Goal: Task Accomplishment & Management: Use online tool/utility

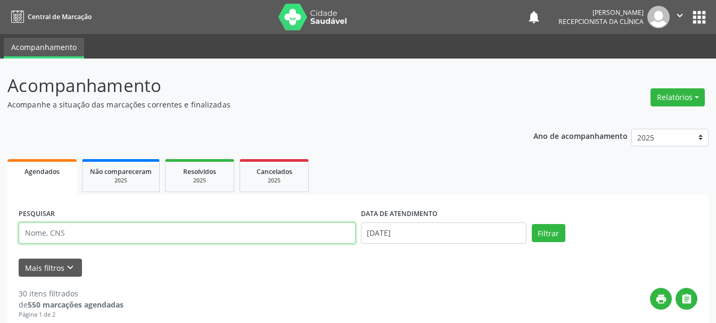
click at [256, 232] on input "text" at bounding box center [187, 233] width 337 height 21
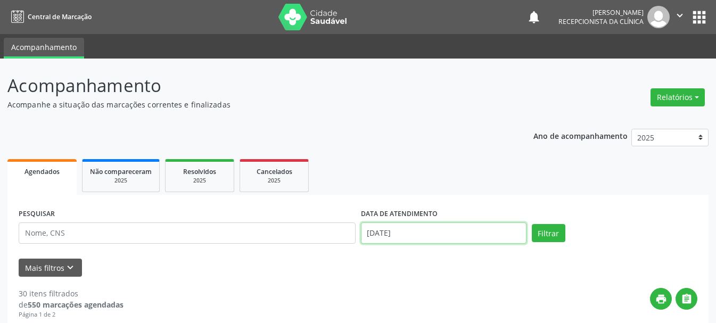
click at [412, 238] on input "[DATE]" at bounding box center [444, 233] width 166 height 21
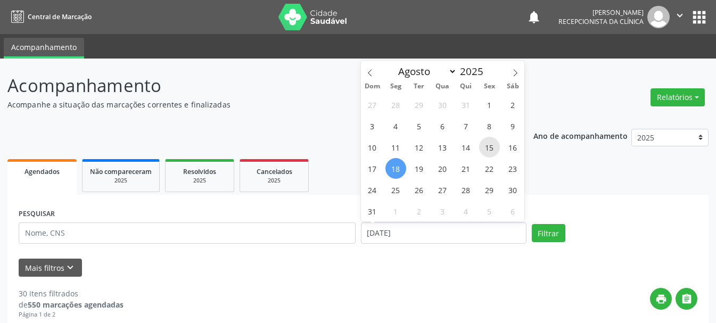
click at [494, 151] on span "15" at bounding box center [489, 147] width 21 height 21
type input "[DATE]"
click at [494, 151] on span "15" at bounding box center [489, 147] width 21 height 21
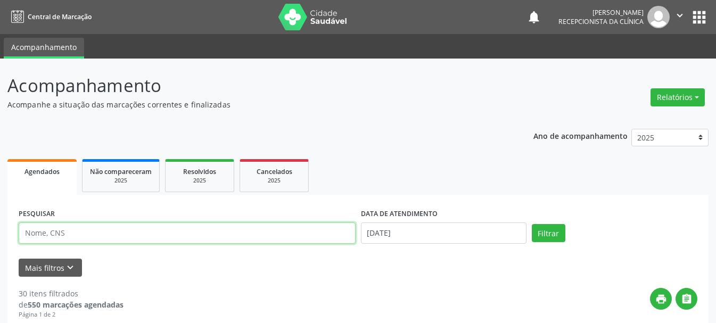
click at [126, 231] on input "text" at bounding box center [187, 233] width 337 height 21
type input "708203168605644"
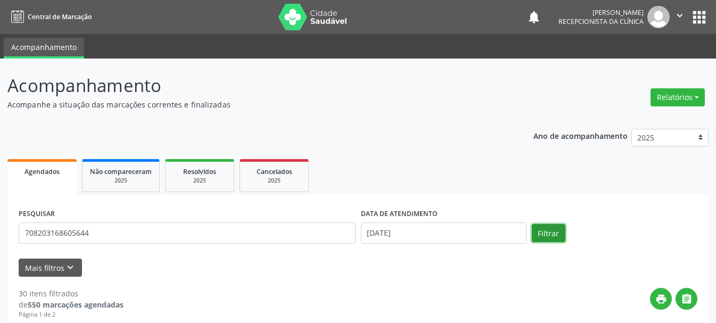
click at [538, 234] on button "Filtrar" at bounding box center [549, 233] width 34 height 18
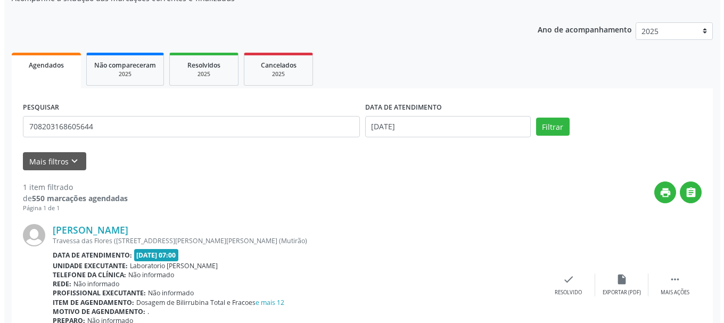
scroll to position [159, 0]
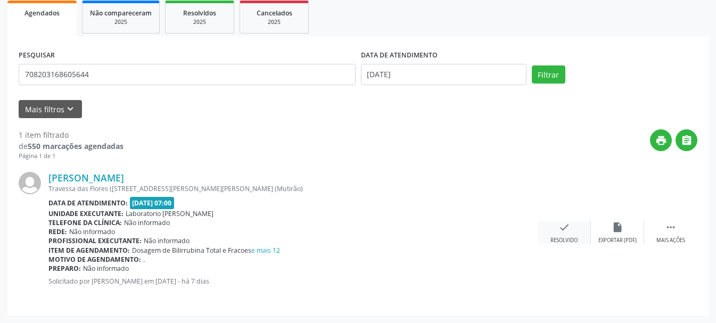
click at [568, 234] on div "check Resolvido" at bounding box center [564, 233] width 53 height 23
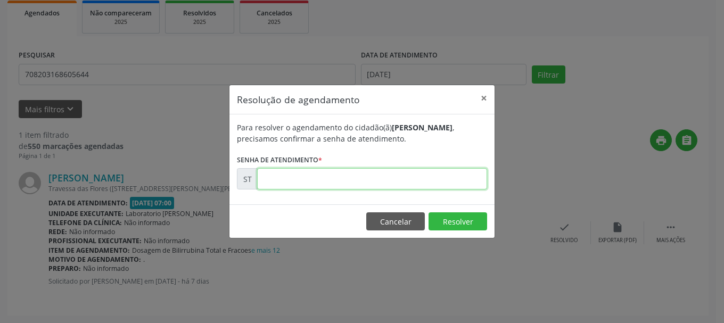
click at [348, 174] on input "text" at bounding box center [372, 178] width 230 height 21
type input "00015889"
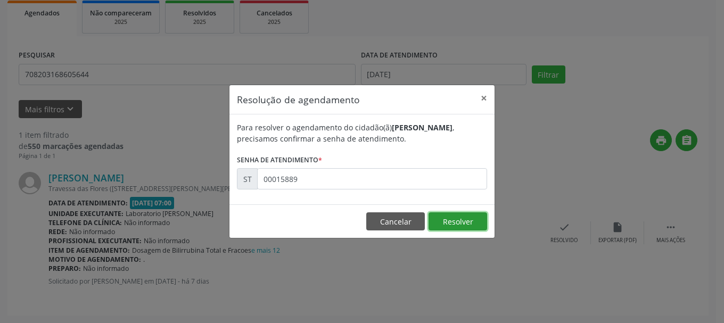
click at [465, 225] on button "Resolver" at bounding box center [458, 221] width 59 height 18
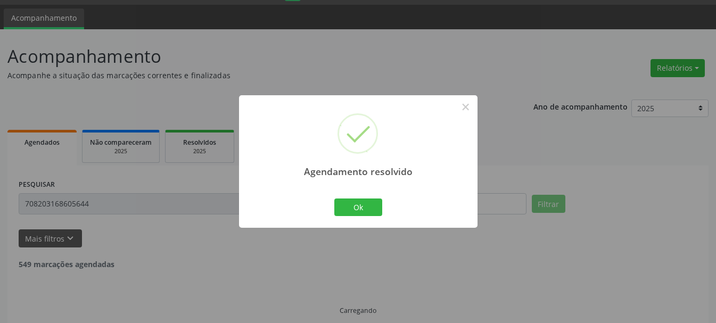
scroll to position [6, 0]
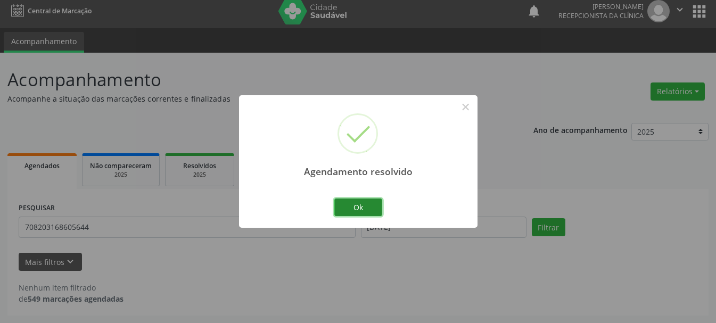
click at [372, 208] on button "Ok" at bounding box center [358, 208] width 48 height 18
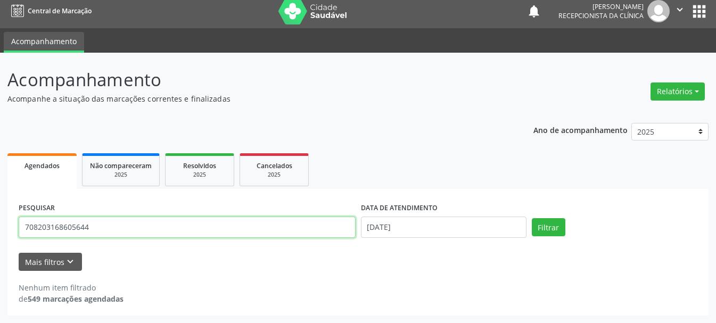
click at [201, 225] on input "708203168605644" at bounding box center [187, 227] width 337 height 21
type input "7"
type input "702005398897781"
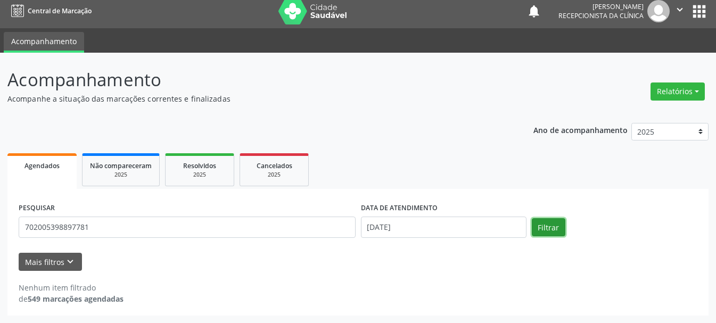
click at [550, 229] on button "Filtrar" at bounding box center [549, 227] width 34 height 18
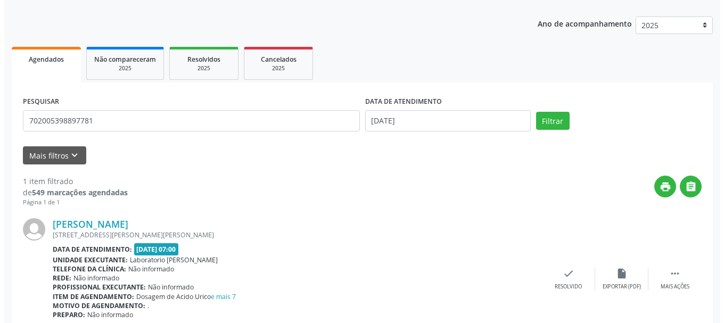
scroll to position [159, 0]
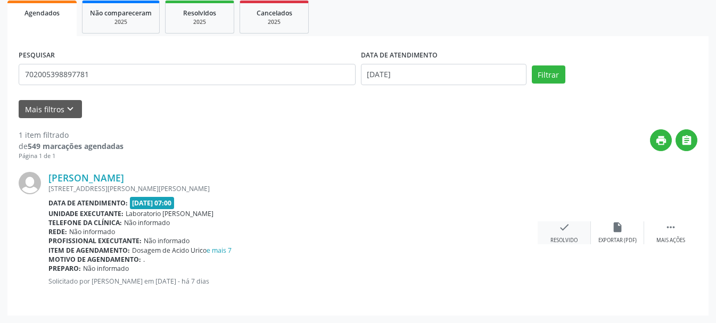
click at [563, 231] on icon "check" at bounding box center [565, 228] width 12 height 12
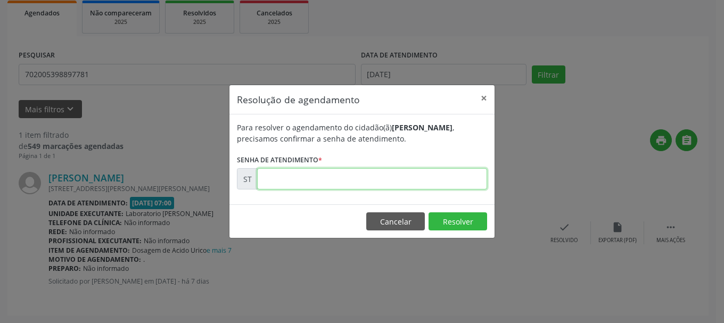
click at [398, 178] on input "text" at bounding box center [372, 178] width 230 height 21
type input "00015886"
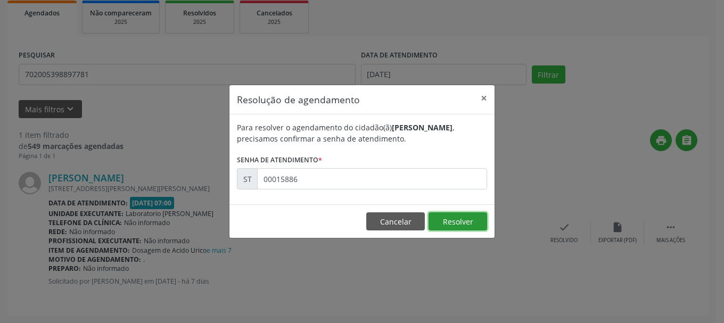
click at [456, 218] on button "Resolver" at bounding box center [458, 221] width 59 height 18
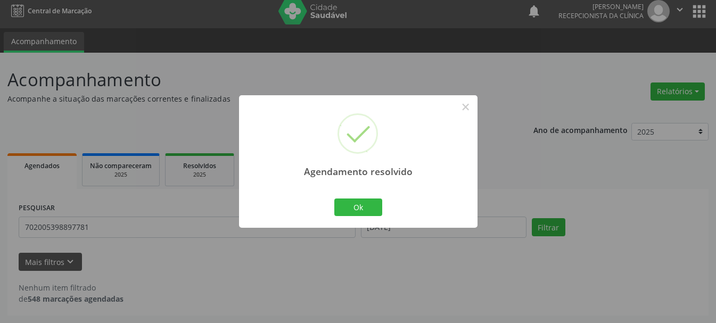
scroll to position [6, 0]
click at [362, 208] on button "Ok" at bounding box center [358, 208] width 48 height 18
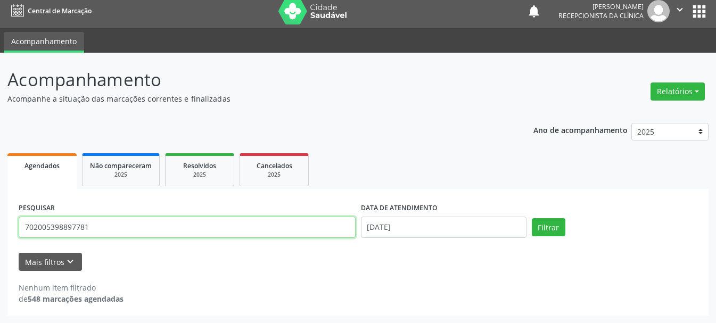
click at [280, 230] on input "702005398897781" at bounding box center [187, 227] width 337 height 21
type input "7"
type input "898006323504539"
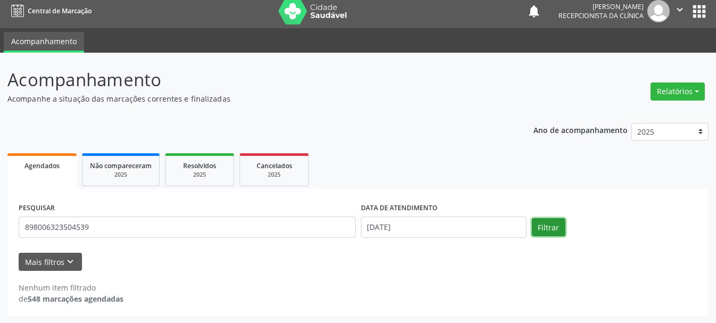
click at [550, 234] on button "Filtrar" at bounding box center [549, 227] width 34 height 18
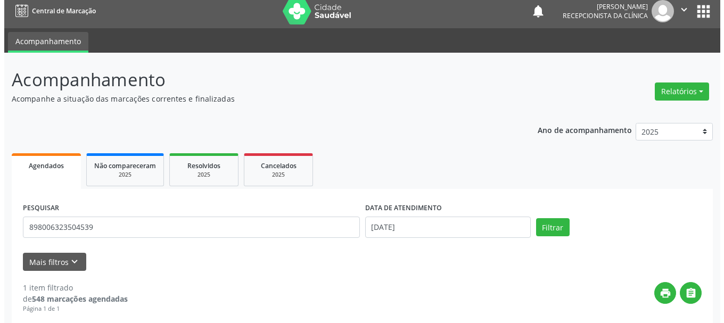
scroll to position [112, 0]
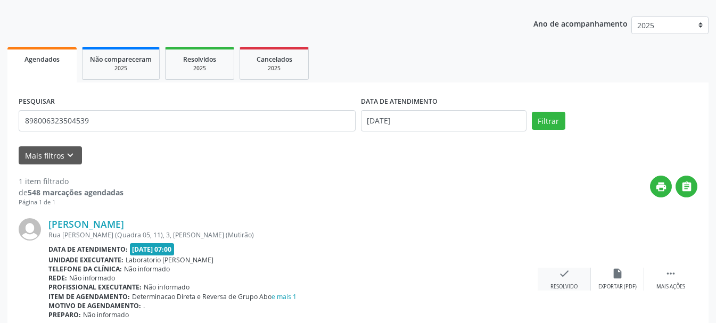
click at [567, 283] on div "Resolvido" at bounding box center [564, 286] width 27 height 7
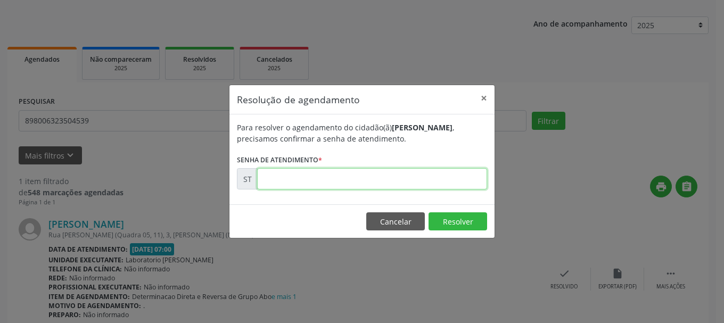
click at [322, 181] on input "text" at bounding box center [372, 178] width 230 height 21
type input "00016211"
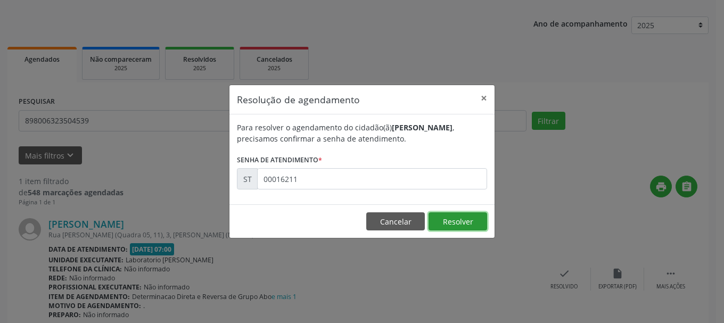
click at [476, 225] on button "Resolver" at bounding box center [458, 221] width 59 height 18
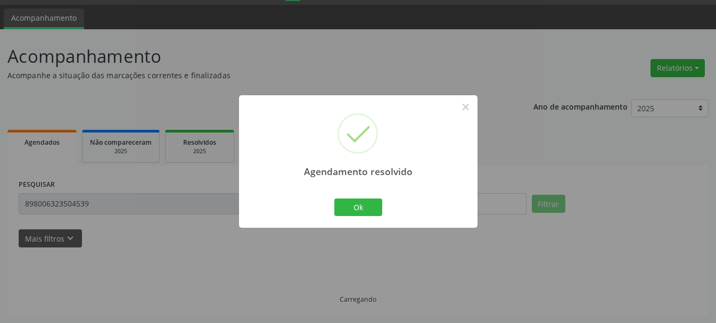
scroll to position [6, 0]
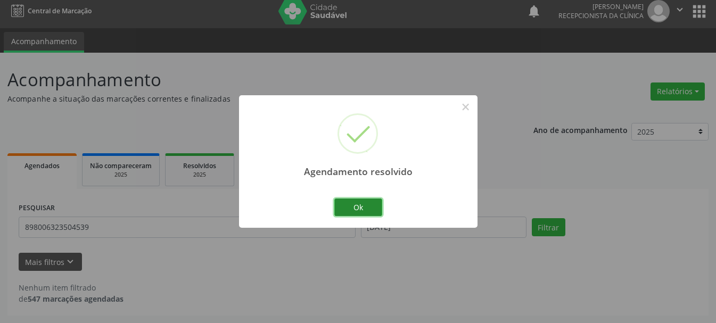
click at [355, 200] on button "Ok" at bounding box center [358, 208] width 48 height 18
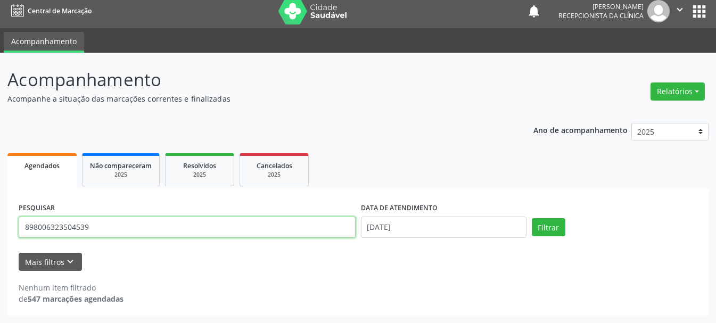
click at [302, 233] on input "898006323504539" at bounding box center [187, 227] width 337 height 21
type input "8"
type input "707805645393710"
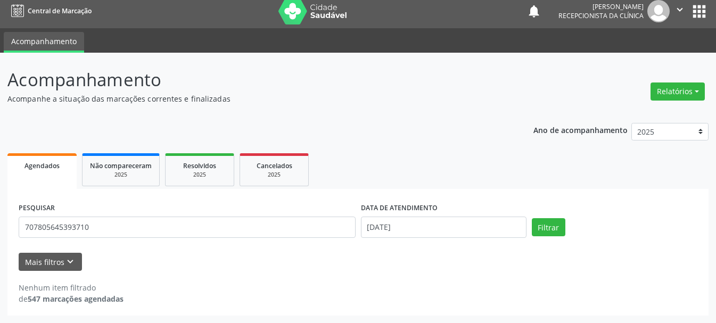
click at [540, 237] on div "PESQUISAR 707805645393710 DATA DE ATENDIMENTO [DATE] Filtrar" at bounding box center [358, 222] width 684 height 45
click at [546, 229] on button "Filtrar" at bounding box center [549, 227] width 34 height 18
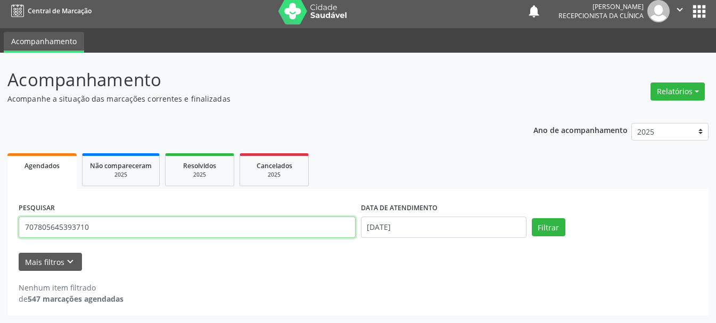
click at [302, 237] on input "707805645393710" at bounding box center [187, 227] width 337 height 21
drag, startPoint x: 307, startPoint y: 233, endPoint x: 102, endPoint y: 258, distance: 206.6
click at [97, 263] on form "PESQUISAR 707805645393710 DATA DE ATENDIMENTO [DATE] Filtrar UNIDADE DE REFERÊN…" at bounding box center [358, 235] width 679 height 71
drag, startPoint x: 140, startPoint y: 226, endPoint x: 0, endPoint y: 240, distance: 140.2
click at [0, 240] on div "Acompanhamento Acompanhe a situação das marcações correntes e finalizadas Relat…" at bounding box center [358, 188] width 716 height 271
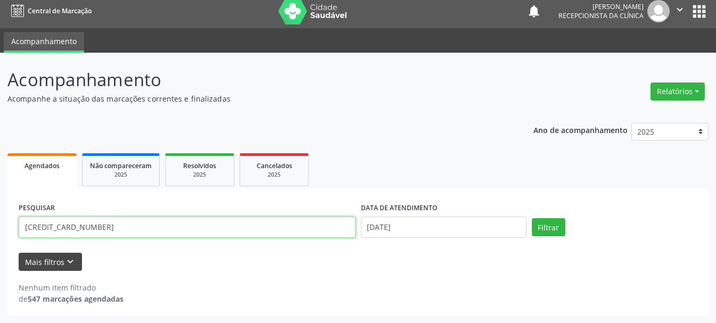
type input "[CREDIT_CARD_NUMBER]"
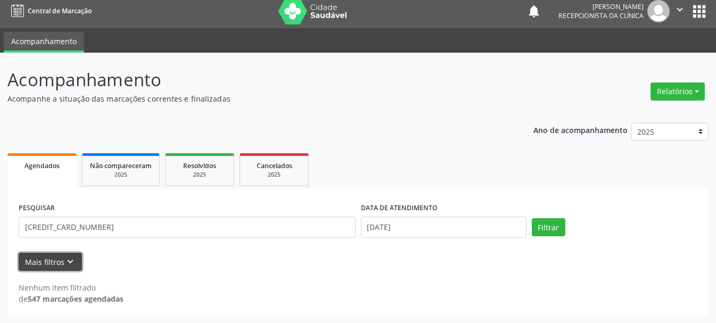
click at [60, 264] on button "Mais filtros keyboard_arrow_down" at bounding box center [50, 262] width 63 height 19
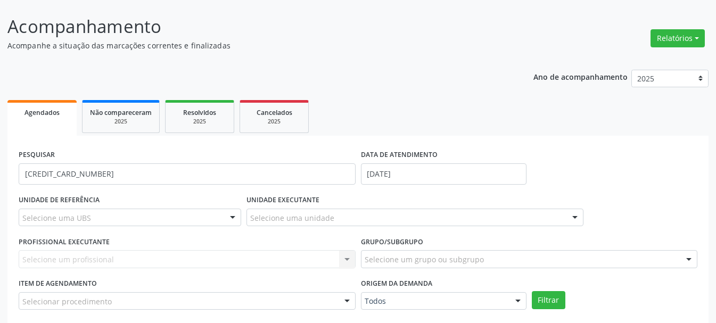
scroll to position [132, 0]
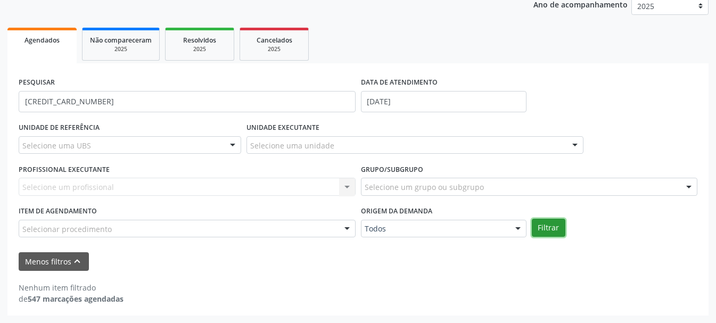
click at [539, 225] on button "Filtrar" at bounding box center [549, 228] width 34 height 18
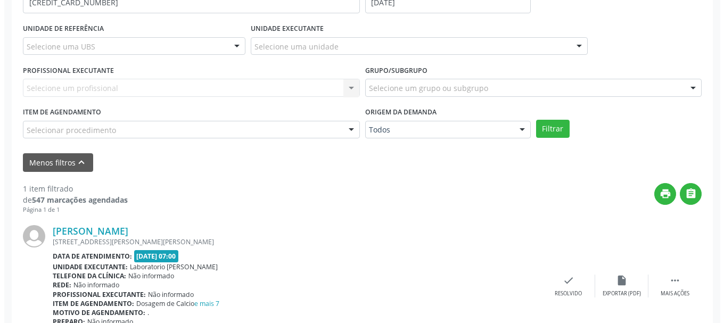
scroll to position [284, 0]
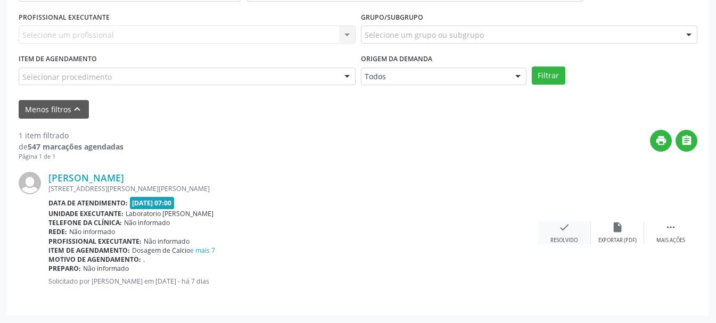
click at [571, 234] on div "check Resolvido" at bounding box center [564, 233] width 53 height 23
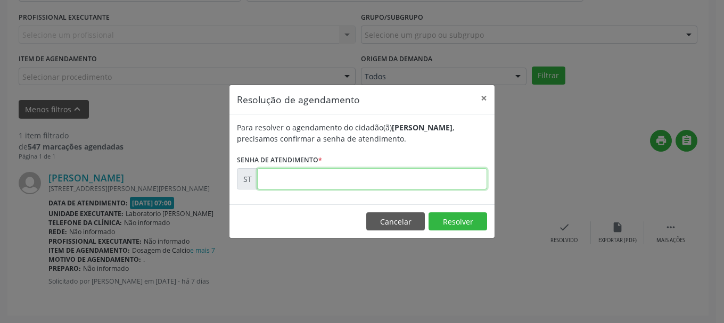
click at [451, 183] on input "text" at bounding box center [372, 178] width 230 height 21
type input "00015887"
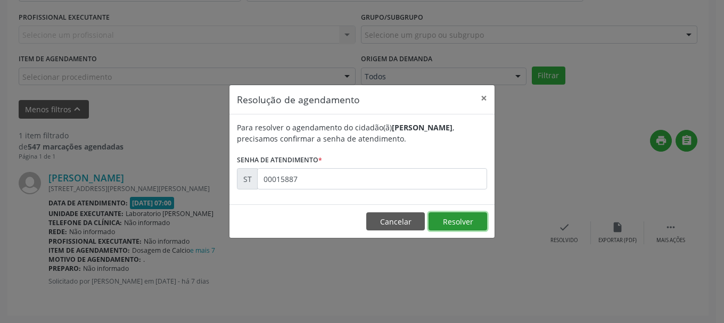
click at [477, 218] on button "Resolver" at bounding box center [458, 221] width 59 height 18
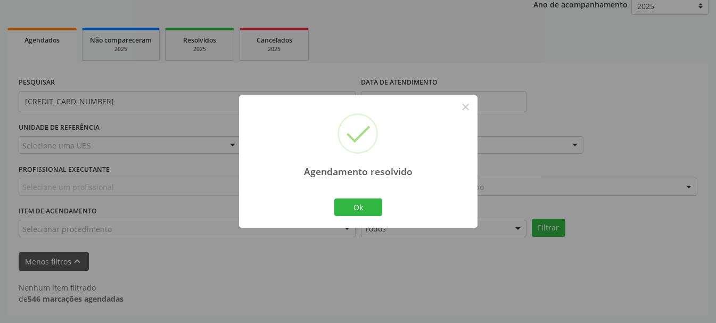
scroll to position [132, 0]
click at [359, 201] on button "Ok" at bounding box center [358, 208] width 48 height 18
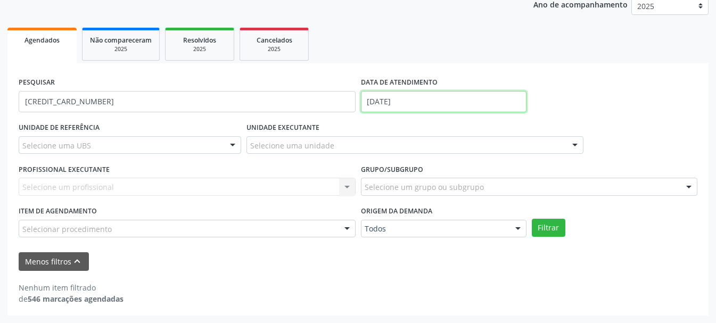
click at [414, 107] on input "[DATE]" at bounding box center [444, 101] width 166 height 21
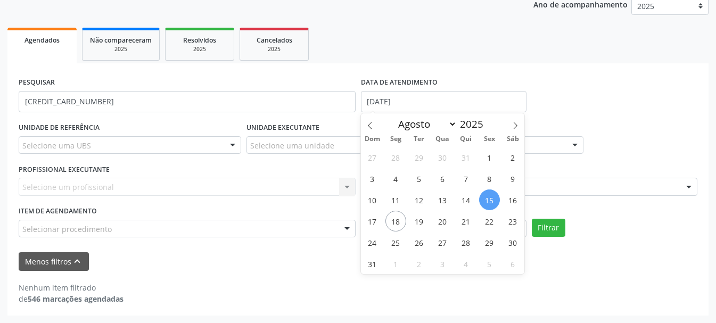
click at [493, 202] on span "15" at bounding box center [489, 200] width 21 height 21
type input "[DATE]"
click at [493, 202] on span "15" at bounding box center [489, 200] width 21 height 21
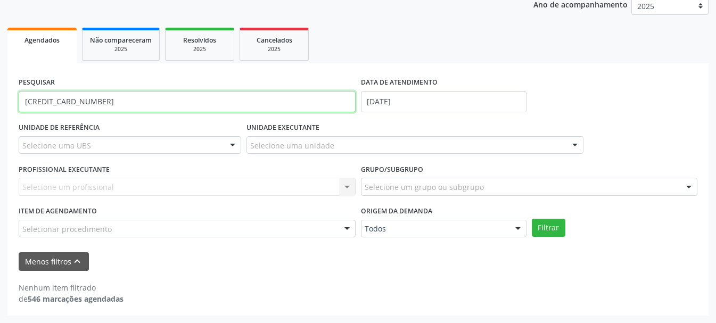
click at [178, 105] on input "[CREDIT_CARD_NUMBER]" at bounding box center [187, 101] width 337 height 21
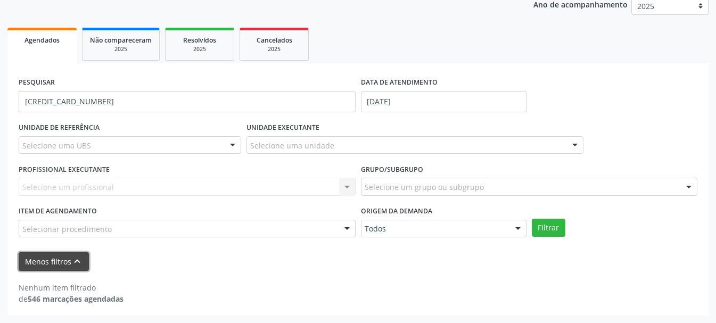
click at [79, 259] on icon "keyboard_arrow_up" at bounding box center [77, 262] width 12 height 12
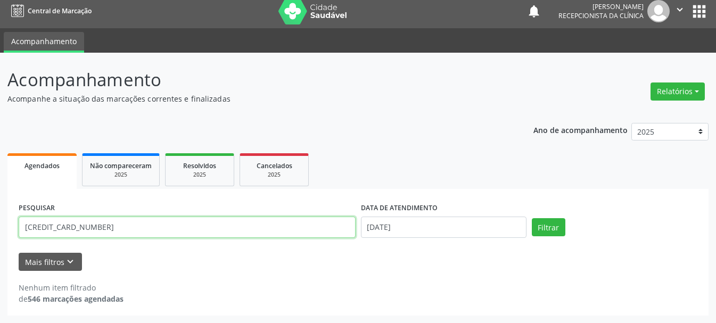
click at [115, 225] on input "[CREDIT_CARD_NUMBER]" at bounding box center [187, 227] width 337 height 21
type input "1"
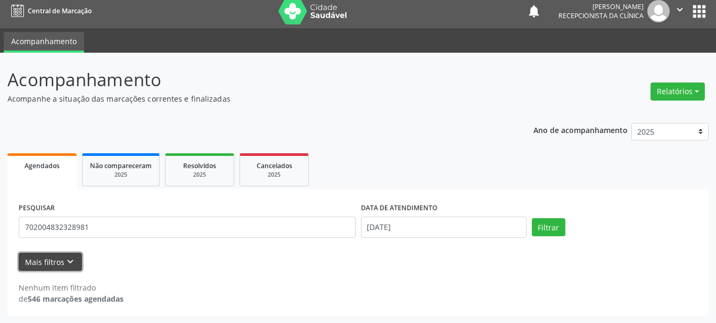
click at [44, 266] on button "Mais filtros keyboard_arrow_down" at bounding box center [50, 262] width 63 height 19
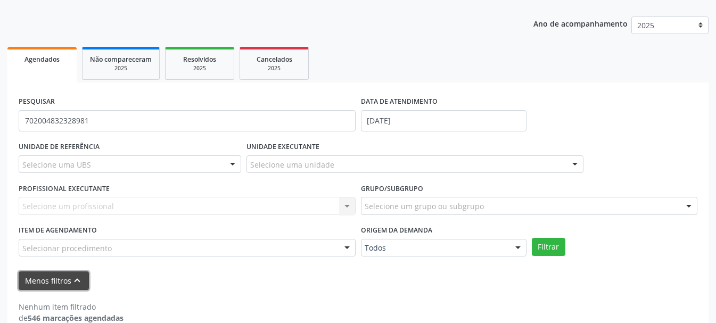
scroll to position [132, 0]
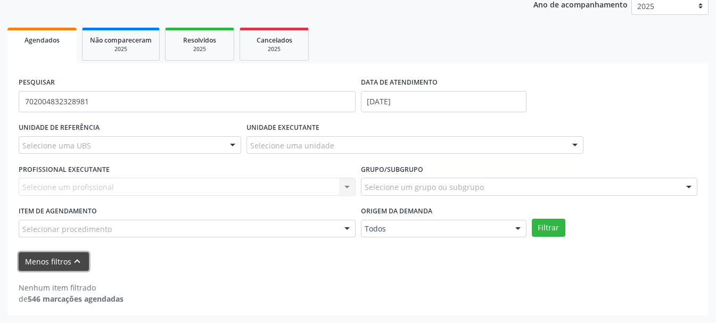
click at [66, 265] on button "Menos filtros keyboard_arrow_up" at bounding box center [54, 261] width 70 height 19
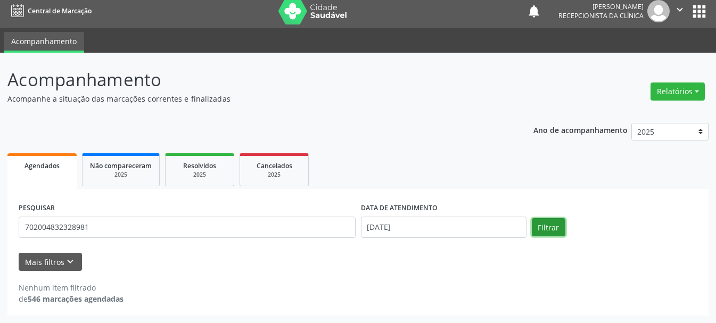
click at [554, 224] on button "Filtrar" at bounding box center [549, 227] width 34 height 18
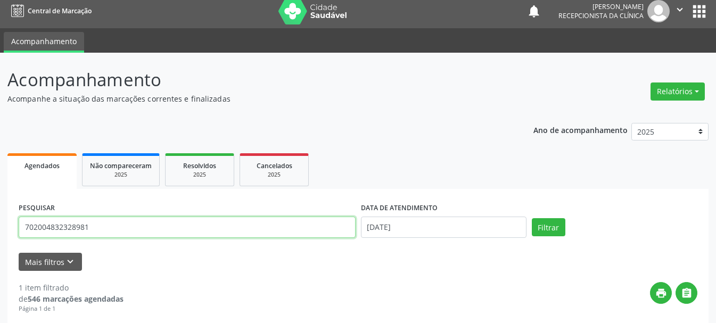
click at [269, 229] on input "702004832328981" at bounding box center [187, 227] width 337 height 21
type input "7"
type input "705004613647059"
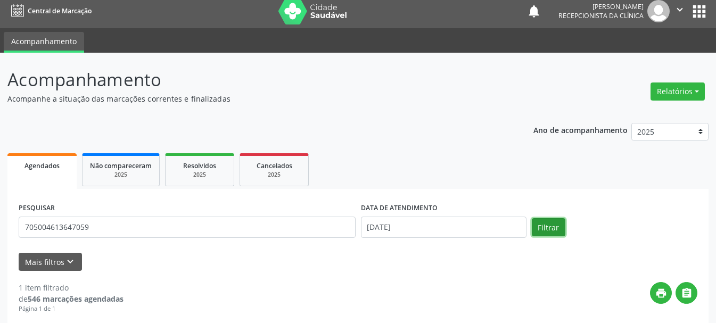
click at [538, 232] on button "Filtrar" at bounding box center [549, 227] width 34 height 18
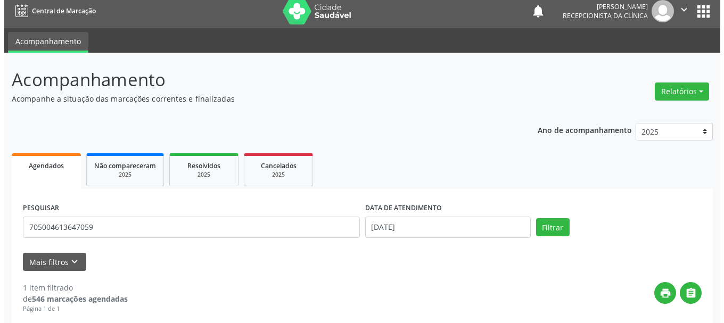
scroll to position [159, 0]
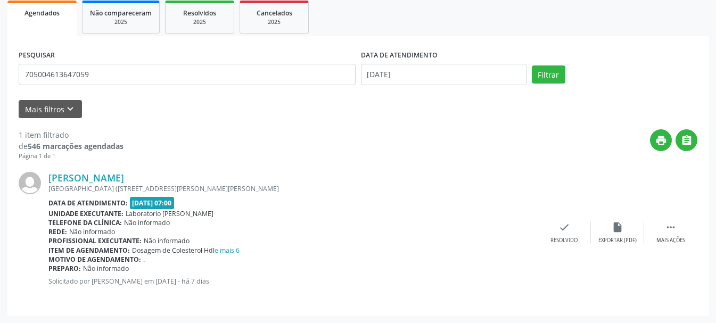
drag, startPoint x: 391, startPoint y: 249, endPoint x: 327, endPoint y: 263, distance: 65.9
click at [327, 263] on div "Motivo de agendamento: ." at bounding box center [292, 259] width 489 height 9
click at [570, 226] on icon "check" at bounding box center [565, 228] width 12 height 12
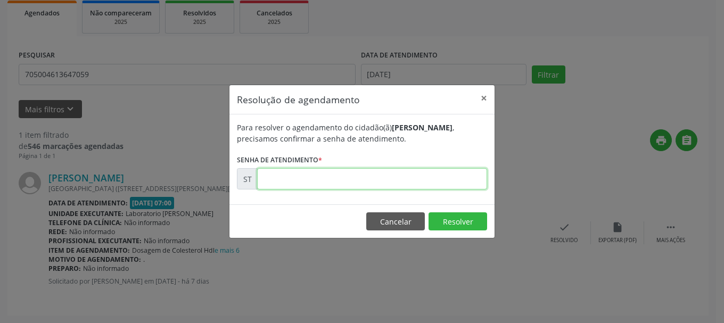
click at [277, 175] on input "text" at bounding box center [372, 178] width 230 height 21
type input "00015874"
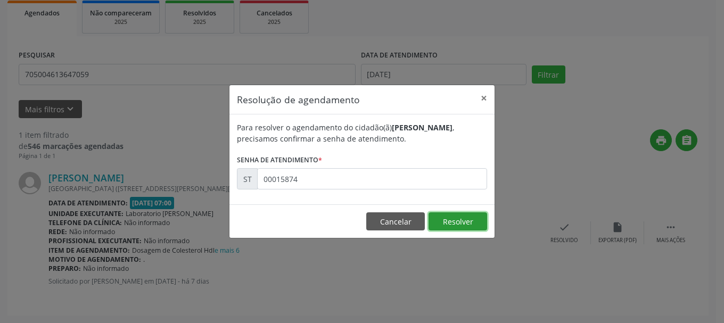
click at [471, 218] on button "Resolver" at bounding box center [458, 221] width 59 height 18
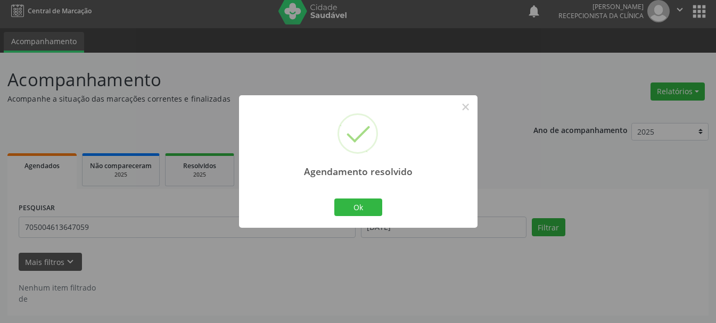
scroll to position [6, 0]
click at [367, 204] on button "Ok" at bounding box center [358, 208] width 48 height 18
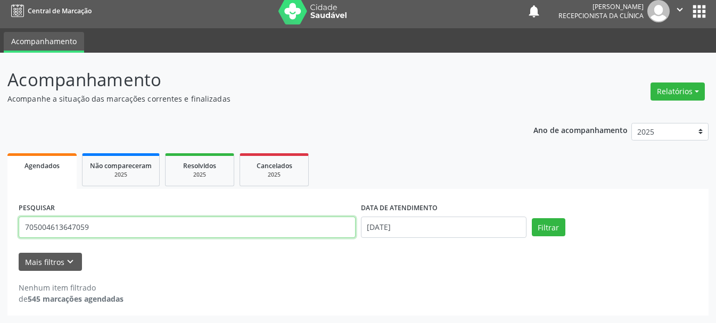
click at [291, 222] on input "705004613647059" at bounding box center [187, 227] width 337 height 21
type input "7"
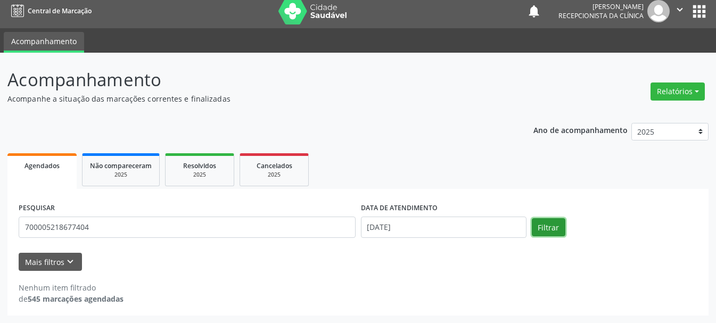
click at [552, 228] on button "Filtrar" at bounding box center [549, 227] width 34 height 18
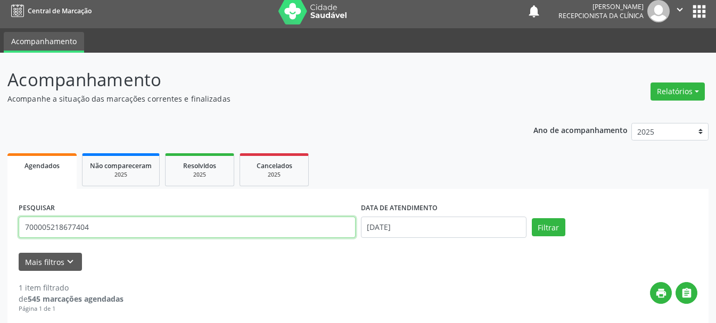
click at [134, 236] on input "700005218677404" at bounding box center [187, 227] width 337 height 21
type input "700005218677404"
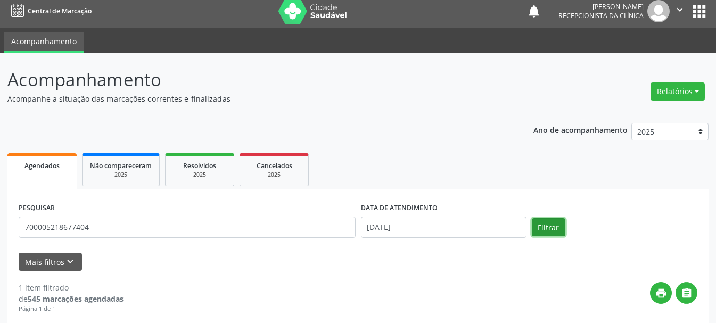
click at [549, 221] on button "Filtrar" at bounding box center [549, 227] width 34 height 18
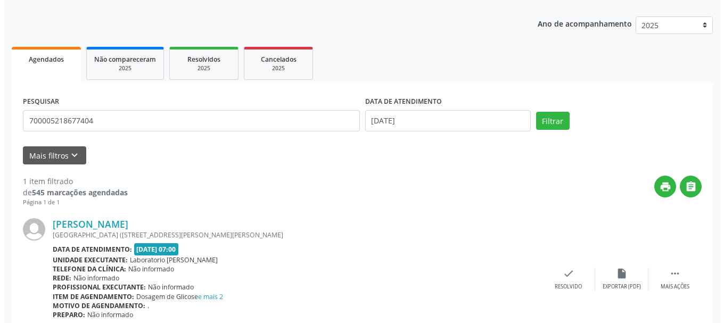
scroll to position [159, 0]
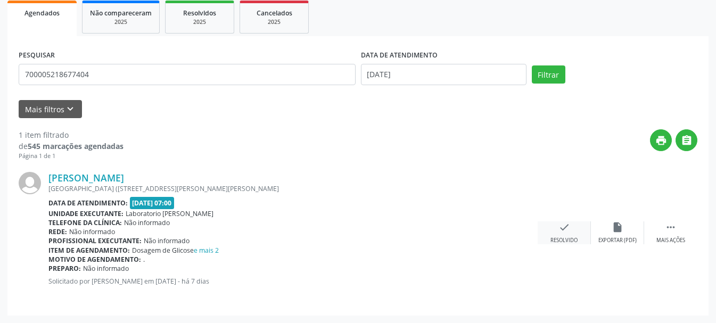
click at [563, 233] on div "check Resolvido" at bounding box center [564, 233] width 53 height 23
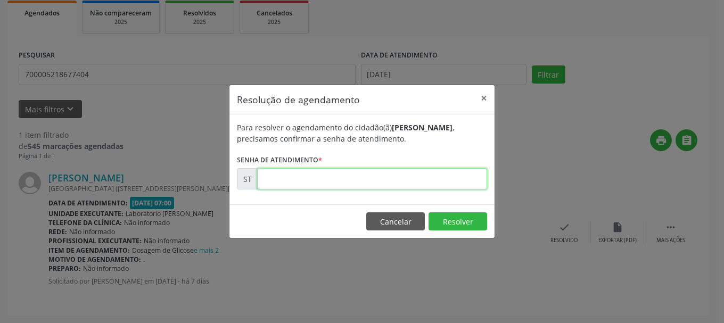
click at [372, 182] on input "text" at bounding box center [372, 178] width 230 height 21
type input "00015878"
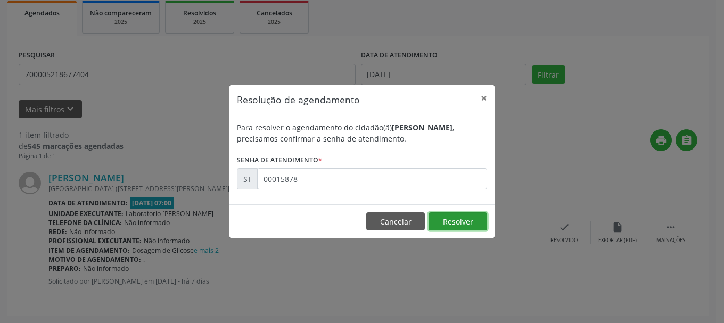
click at [450, 223] on button "Resolver" at bounding box center [458, 221] width 59 height 18
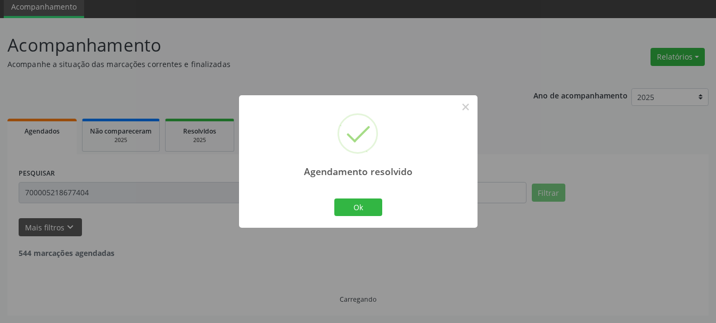
scroll to position [6, 0]
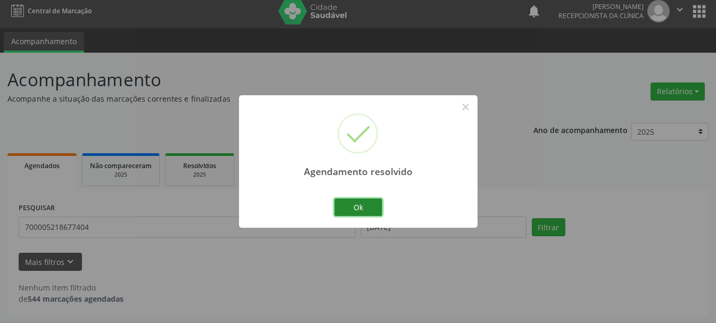
click at [358, 212] on button "Ok" at bounding box center [358, 208] width 48 height 18
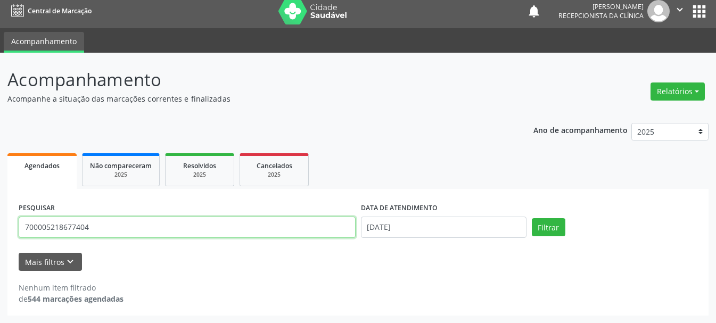
click at [265, 233] on input "700005218677404" at bounding box center [187, 227] width 337 height 21
type input "7"
type input "209278493340000"
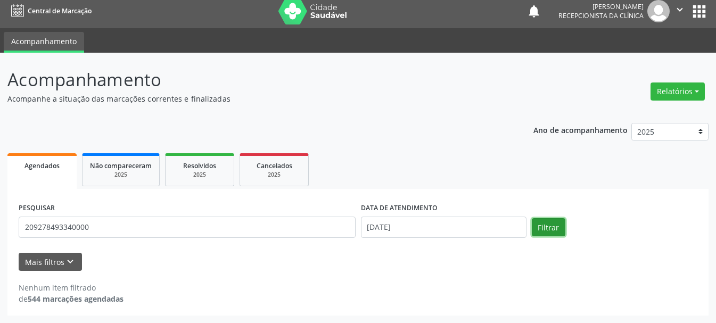
click at [550, 226] on button "Filtrar" at bounding box center [549, 227] width 34 height 18
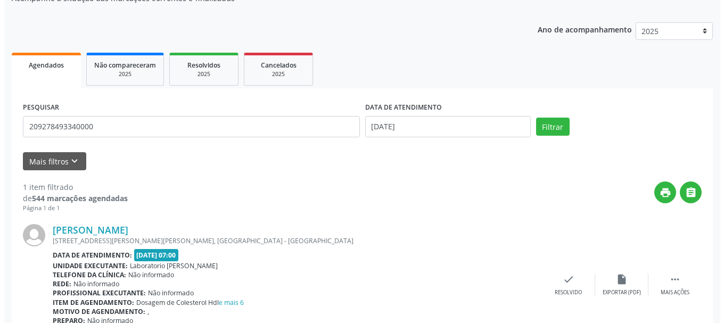
scroll to position [159, 0]
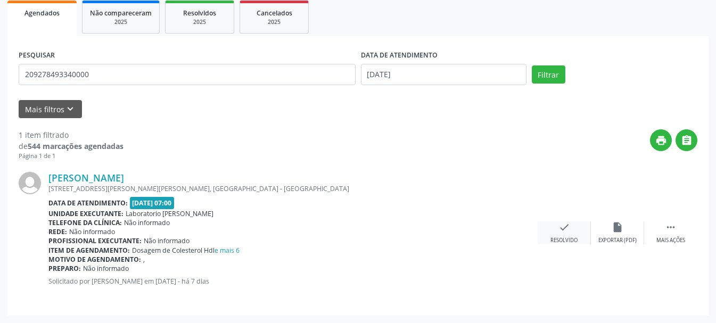
click at [575, 227] on div "check Resolvido" at bounding box center [564, 233] width 53 height 23
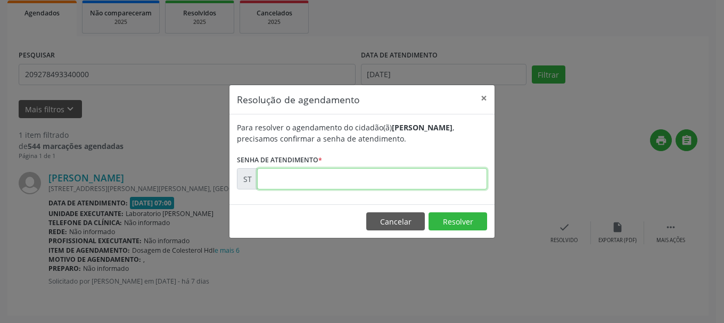
click at [380, 181] on input "text" at bounding box center [372, 178] width 230 height 21
type input "00015883"
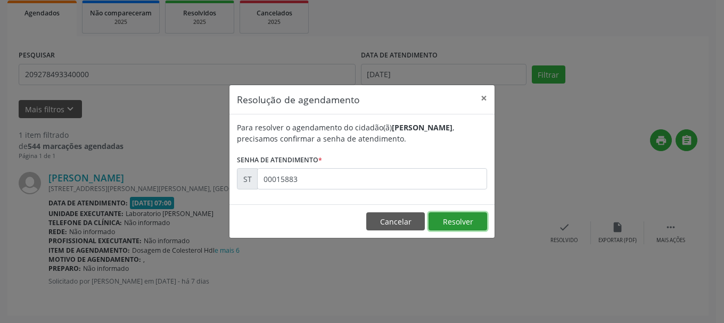
click at [464, 224] on button "Resolver" at bounding box center [458, 221] width 59 height 18
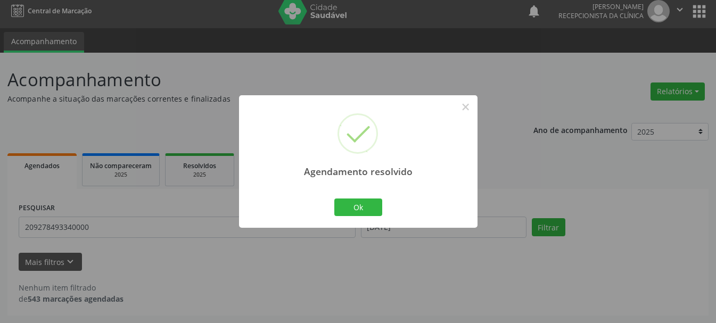
scroll to position [6, 0]
click at [366, 211] on button "Ok" at bounding box center [358, 208] width 48 height 18
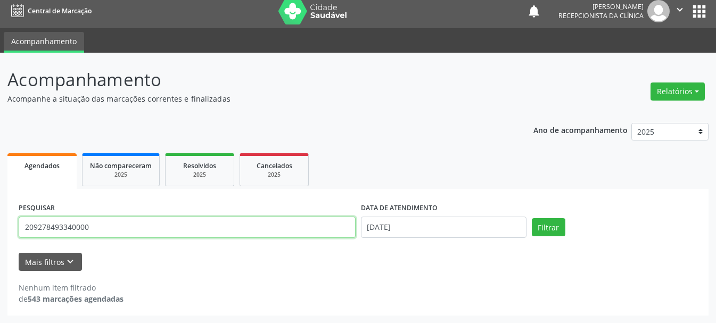
click at [302, 228] on input "209278493340000" at bounding box center [187, 227] width 337 height 21
type input "2"
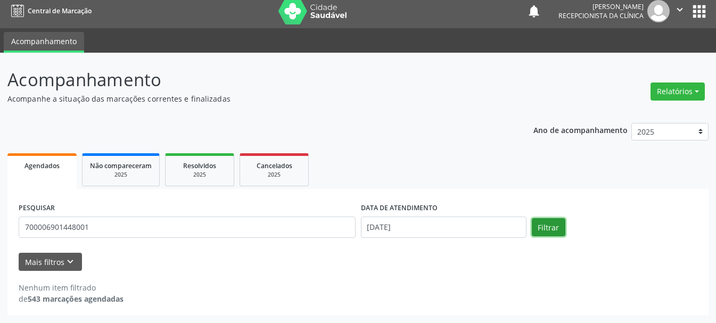
click at [542, 228] on button "Filtrar" at bounding box center [549, 227] width 34 height 18
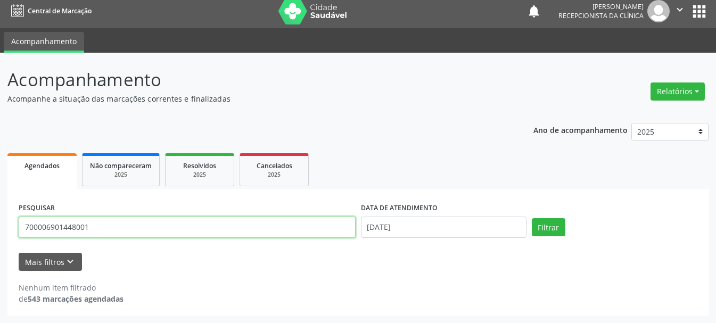
click at [277, 228] on input "700006901448001" at bounding box center [187, 227] width 337 height 21
type input "700006901448001"
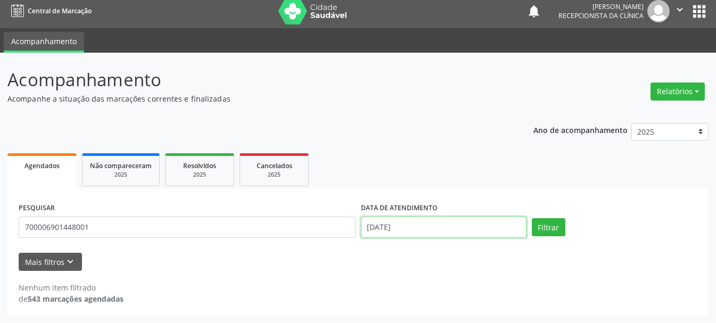
click at [399, 222] on input "[DATE]" at bounding box center [444, 227] width 166 height 21
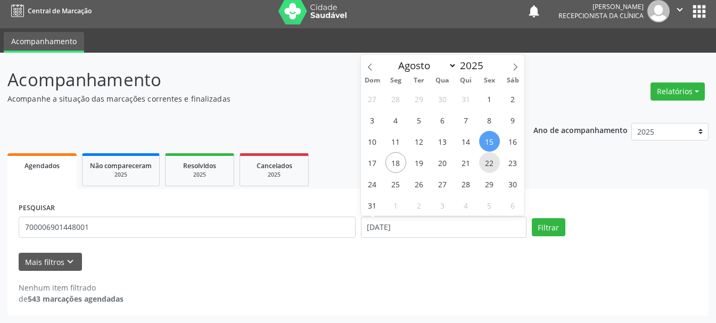
click at [489, 167] on span "22" at bounding box center [489, 162] width 21 height 21
type input "[DATE]"
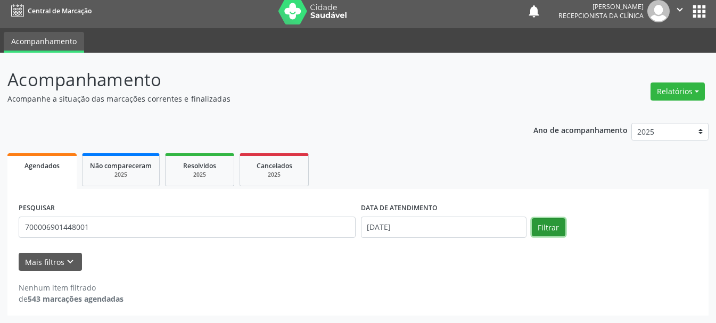
click at [541, 225] on button "Filtrar" at bounding box center [549, 227] width 34 height 18
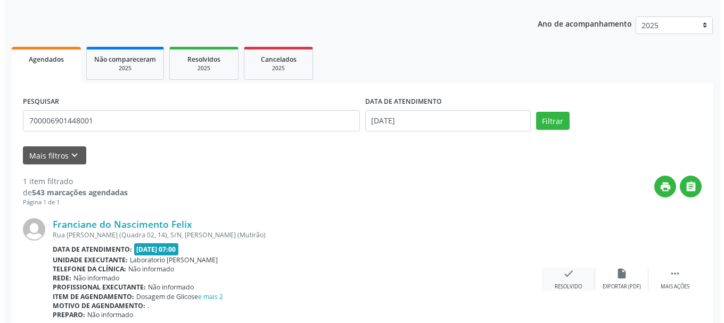
scroll to position [159, 0]
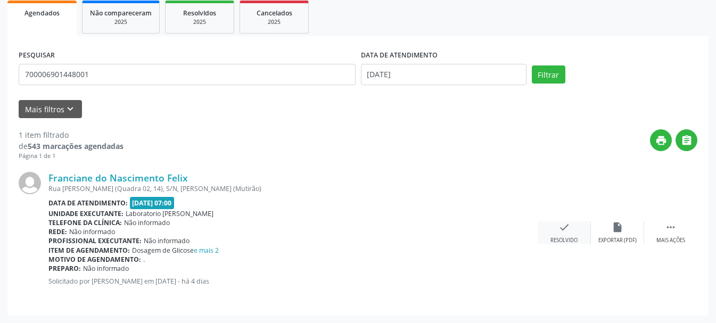
click at [560, 229] on icon "check" at bounding box center [565, 228] width 12 height 12
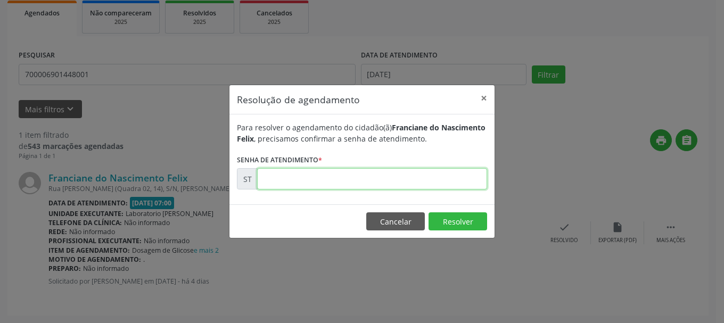
click at [463, 184] on input "text" at bounding box center [372, 178] width 230 height 21
type input "00016232"
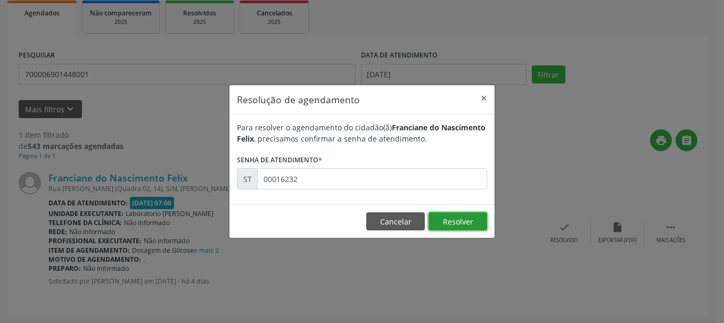
click at [458, 219] on button "Resolver" at bounding box center [458, 221] width 59 height 18
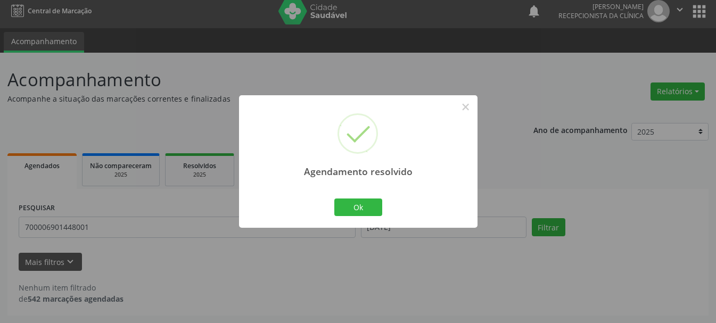
scroll to position [6, 0]
click at [370, 207] on button "Ok" at bounding box center [358, 208] width 48 height 18
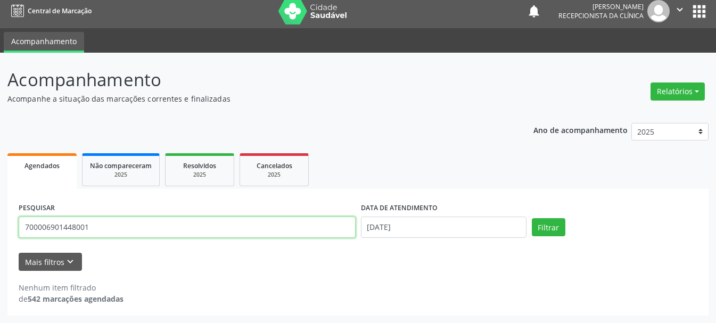
click at [252, 233] on input "700006901448001" at bounding box center [187, 227] width 337 height 21
type input "7"
type input "898003742771134"
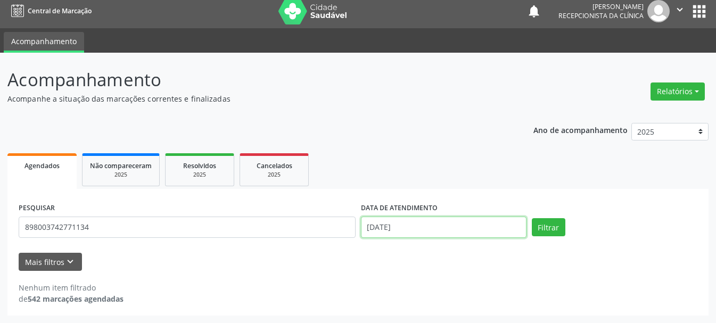
click at [382, 225] on input "[DATE]" at bounding box center [444, 227] width 166 height 21
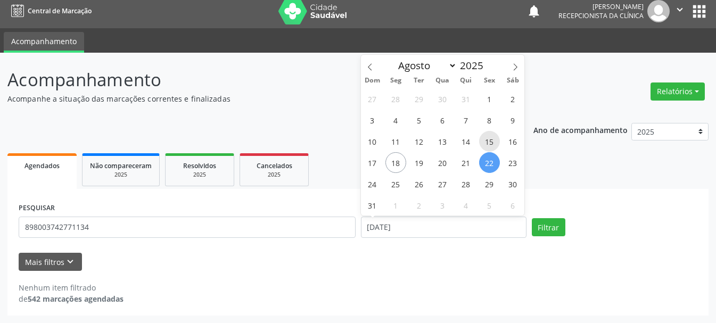
click at [491, 141] on span "15" at bounding box center [489, 141] width 21 height 21
type input "[DATE]"
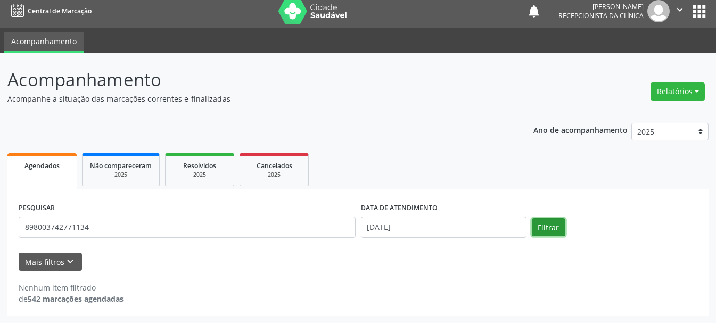
click at [556, 220] on button "Filtrar" at bounding box center [549, 227] width 34 height 18
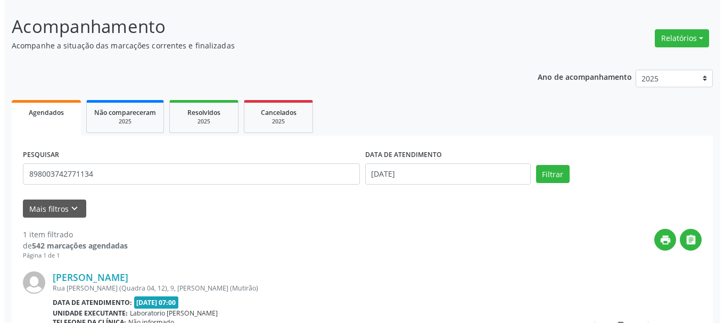
scroll to position [159, 0]
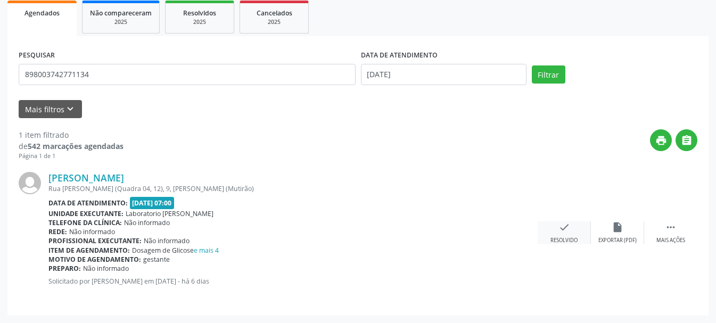
click at [566, 234] on div "check Resolvido" at bounding box center [564, 233] width 53 height 23
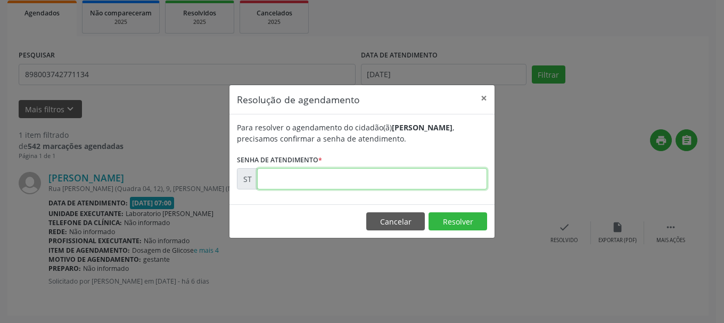
click at [415, 181] on input "text" at bounding box center [372, 178] width 230 height 21
type input "00016036"
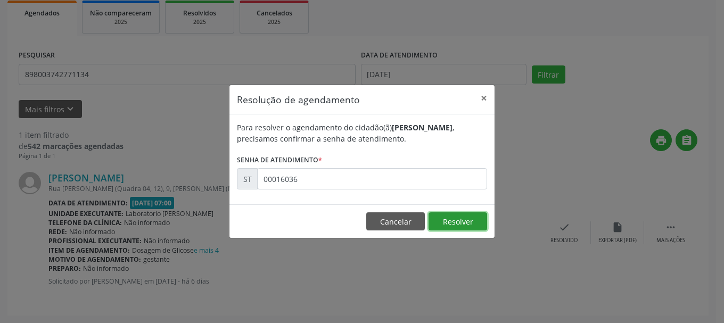
click at [477, 227] on button "Resolver" at bounding box center [458, 221] width 59 height 18
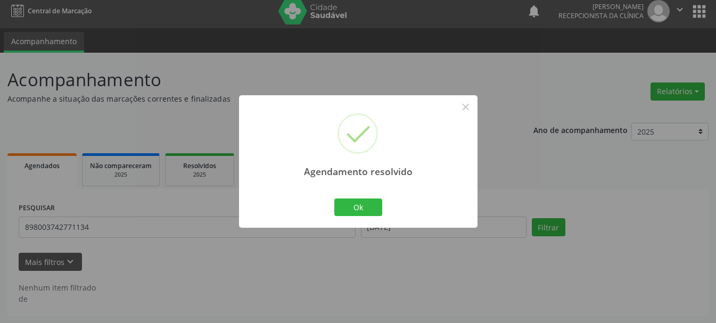
scroll to position [6, 0]
click at [373, 204] on button "Ok" at bounding box center [358, 208] width 48 height 18
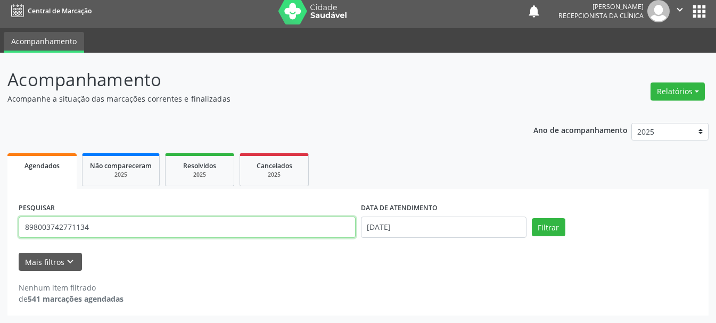
click at [242, 226] on input "898003742771134" at bounding box center [187, 227] width 337 height 21
type input "8"
type input "704201755511987"
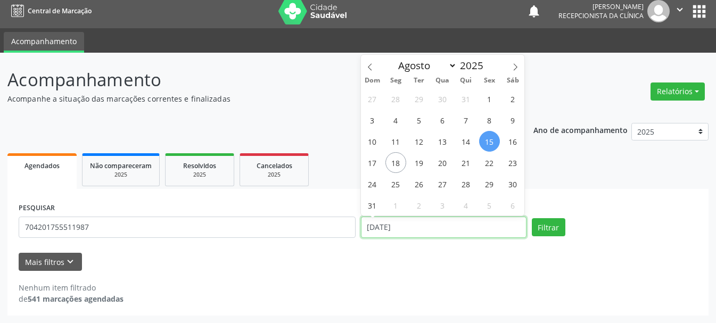
click at [423, 228] on input "[DATE]" at bounding box center [444, 227] width 166 height 21
click at [489, 165] on span "22" at bounding box center [489, 162] width 21 height 21
type input "[DATE]"
click at [489, 165] on span "22" at bounding box center [489, 162] width 21 height 21
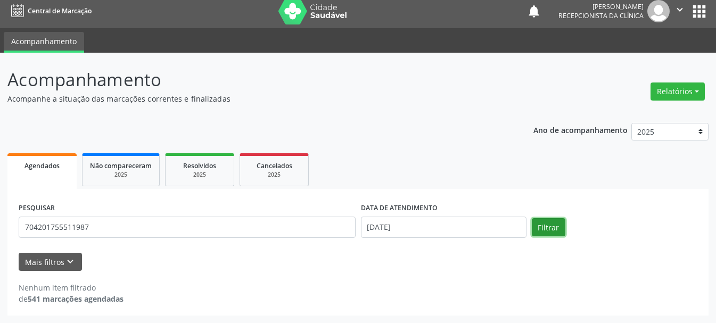
click at [534, 222] on button "Filtrar" at bounding box center [549, 227] width 34 height 18
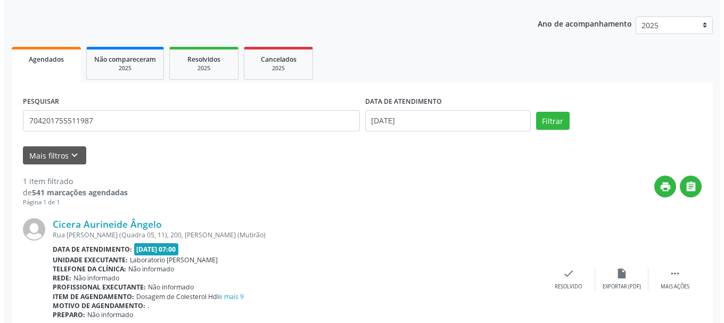
scroll to position [159, 0]
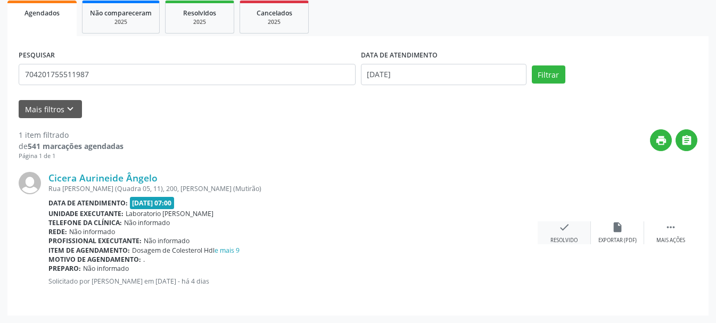
click at [566, 225] on icon "check" at bounding box center [565, 228] width 12 height 12
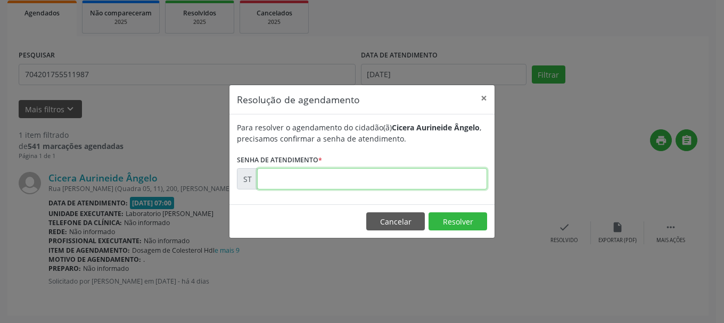
click at [343, 177] on input "text" at bounding box center [372, 178] width 230 height 21
type input "00016226"
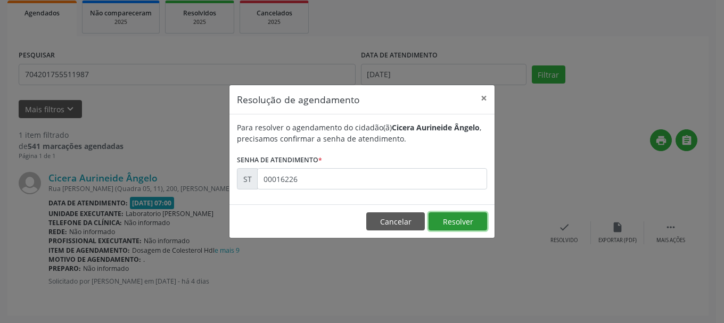
click at [454, 222] on button "Resolver" at bounding box center [458, 221] width 59 height 18
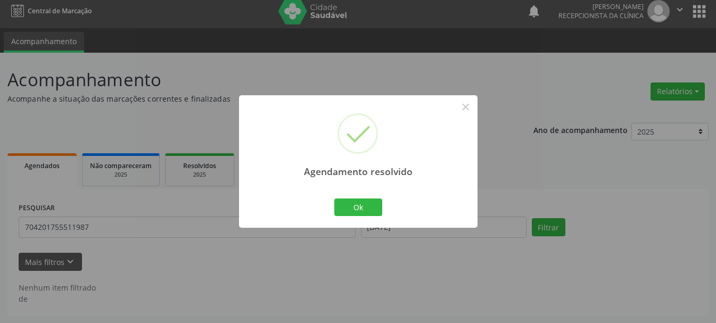
scroll to position [6, 0]
click at [370, 211] on button "Ok" at bounding box center [358, 208] width 48 height 18
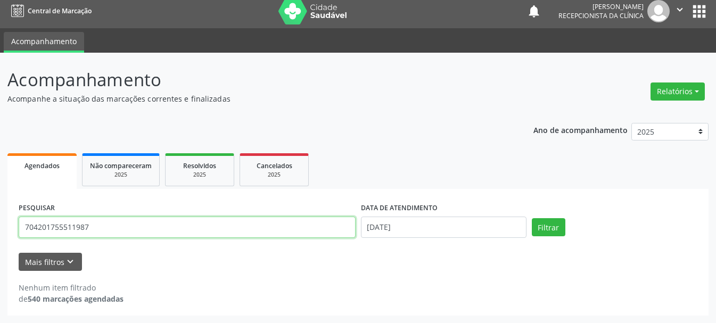
click at [310, 232] on input "704201755511987" at bounding box center [187, 227] width 337 height 21
type input "7"
type input "708203652311742"
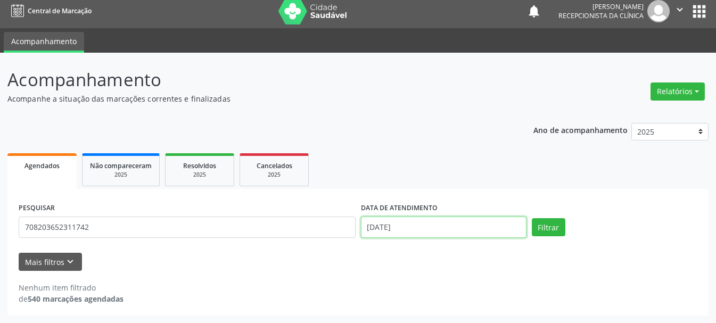
click at [421, 223] on input "[DATE]" at bounding box center [444, 227] width 166 height 21
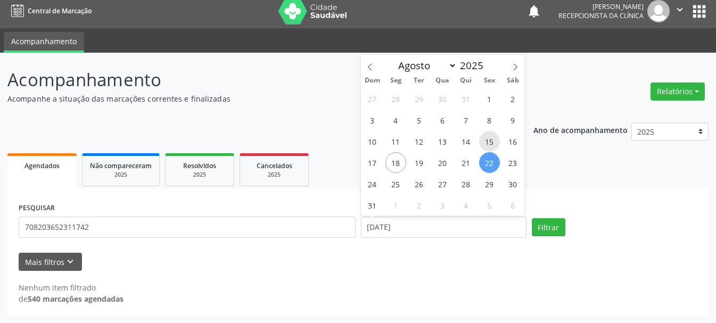
click at [491, 144] on span "15" at bounding box center [489, 141] width 21 height 21
type input "[DATE]"
click at [491, 144] on span "15" at bounding box center [489, 141] width 21 height 21
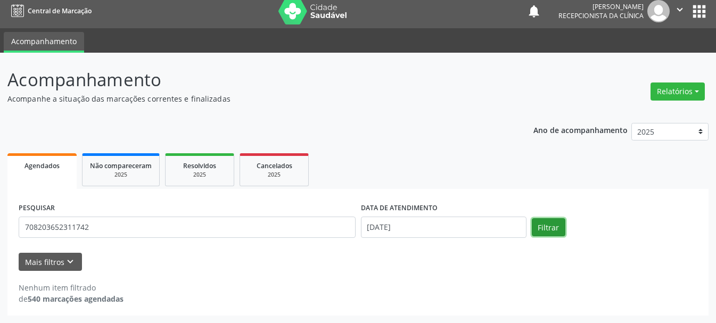
click at [539, 220] on button "Filtrar" at bounding box center [549, 227] width 34 height 18
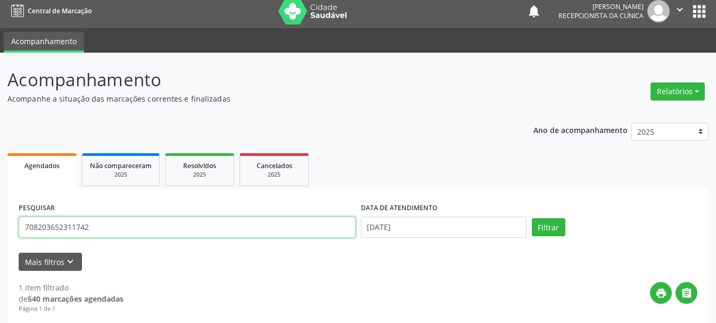
click at [304, 235] on input "708203652311742" at bounding box center [187, 227] width 337 height 21
type input "7"
type input "898003495421701"
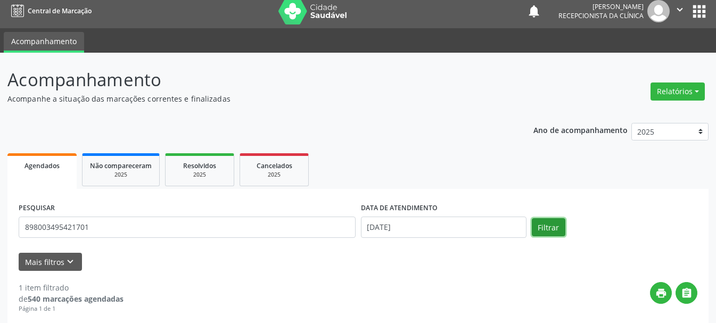
click at [556, 230] on button "Filtrar" at bounding box center [549, 227] width 34 height 18
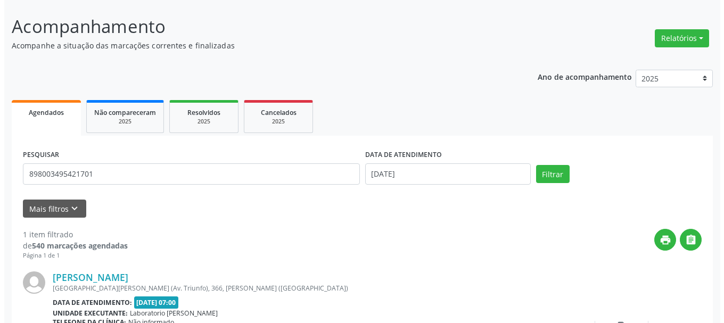
scroll to position [159, 0]
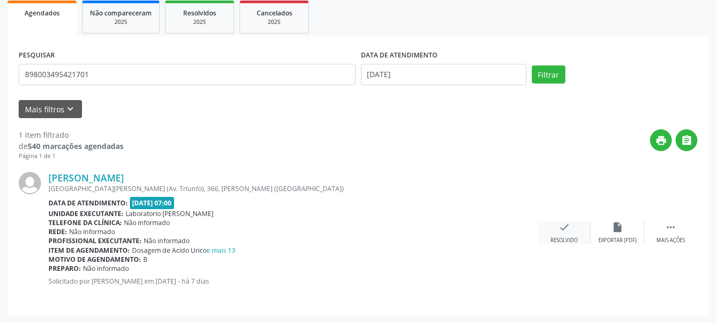
click at [561, 234] on div "check Resolvido" at bounding box center [564, 233] width 53 height 23
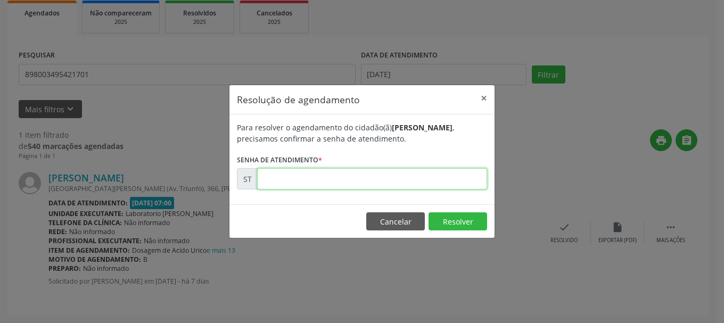
click at [391, 181] on input "text" at bounding box center [372, 178] width 230 height 21
type input "00015891"
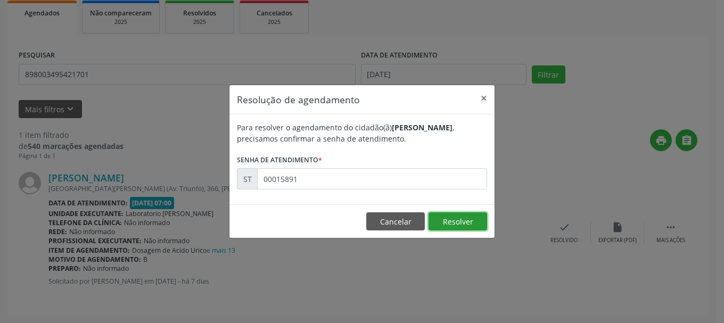
click at [484, 223] on button "Resolver" at bounding box center [458, 221] width 59 height 18
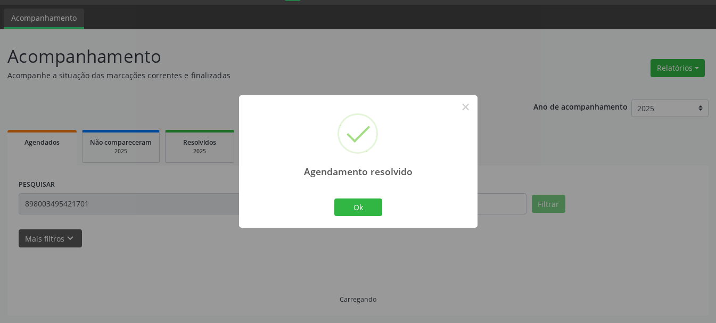
scroll to position [6, 0]
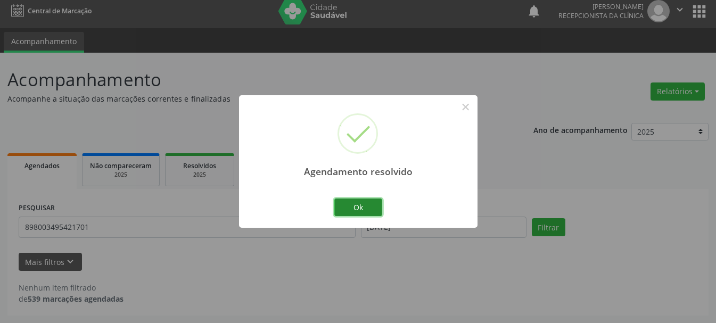
click at [357, 207] on button "Ok" at bounding box center [358, 208] width 48 height 18
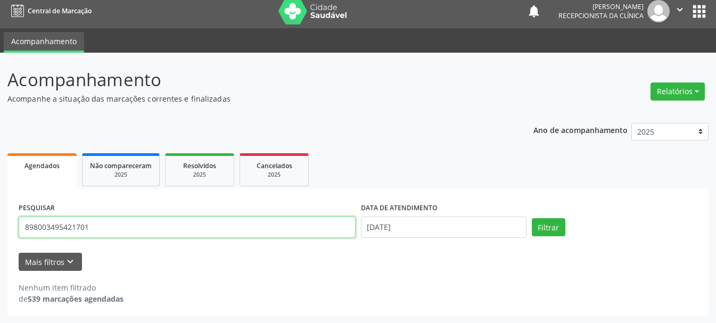
click at [314, 230] on input "898003495421701" at bounding box center [187, 227] width 337 height 21
type input "8"
type input "898003743515662"
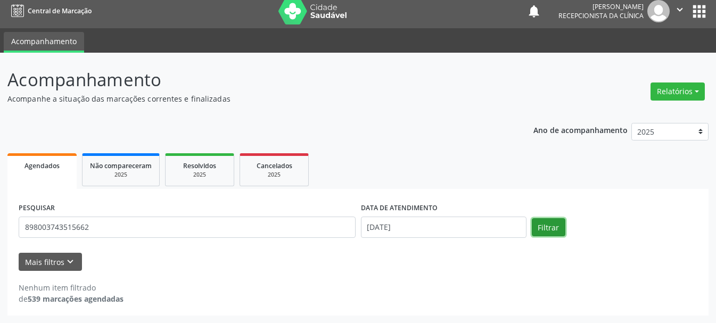
click at [559, 230] on button "Filtrar" at bounding box center [549, 227] width 34 height 18
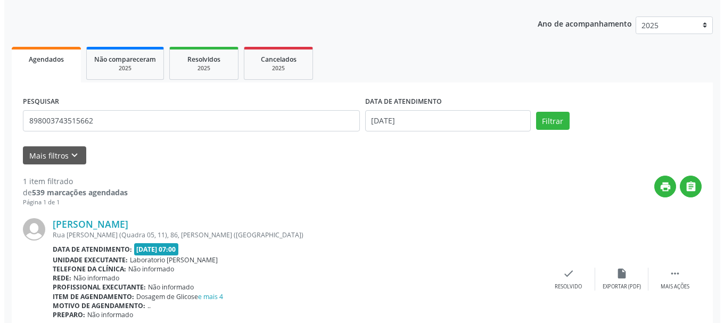
scroll to position [159, 0]
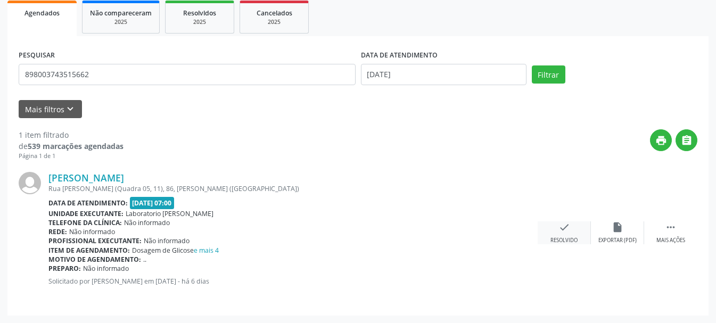
click at [562, 230] on icon "check" at bounding box center [565, 228] width 12 height 12
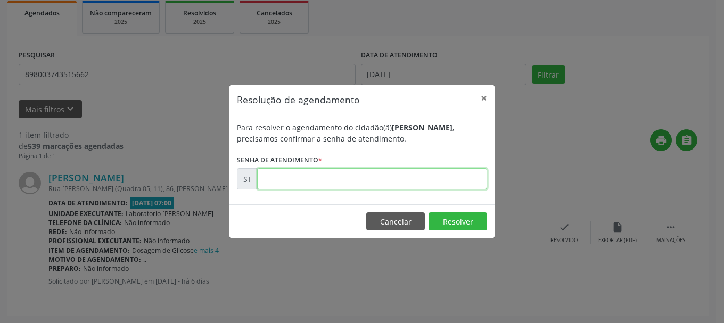
click at [471, 183] on input "text" at bounding box center [372, 178] width 230 height 21
type input "00016040"
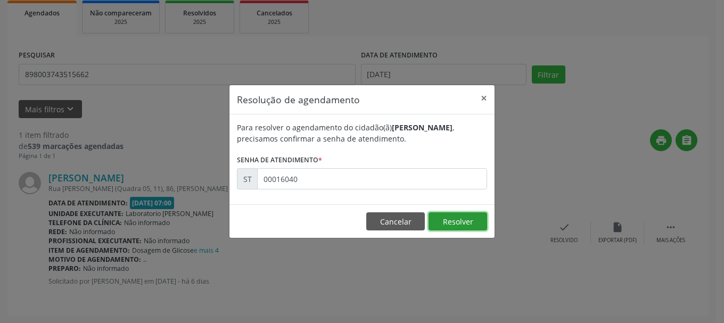
click at [449, 224] on button "Resolver" at bounding box center [458, 221] width 59 height 18
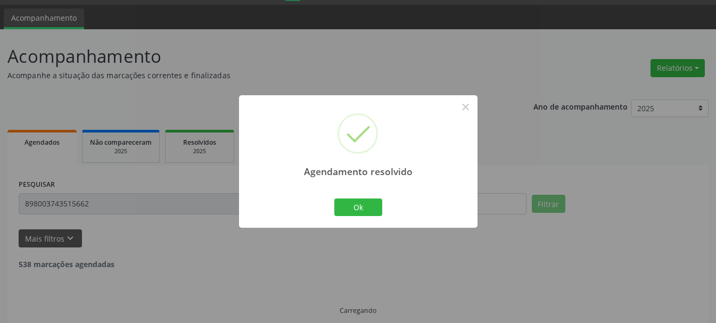
scroll to position [6, 0]
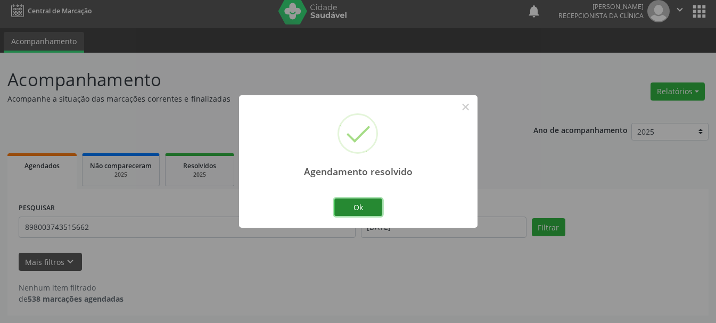
click at [361, 209] on button "Ok" at bounding box center [358, 208] width 48 height 18
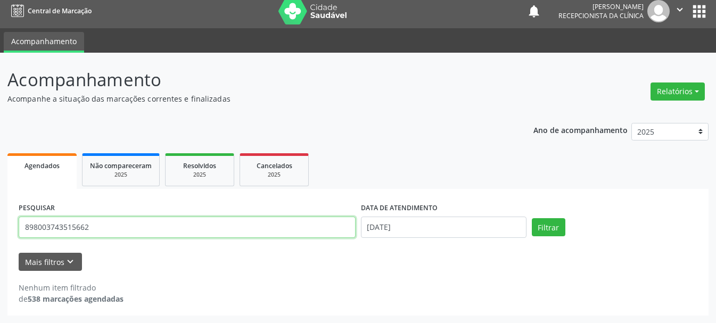
click at [316, 225] on input "898003743515662" at bounding box center [187, 227] width 337 height 21
type input "8"
type input "700001337999002"
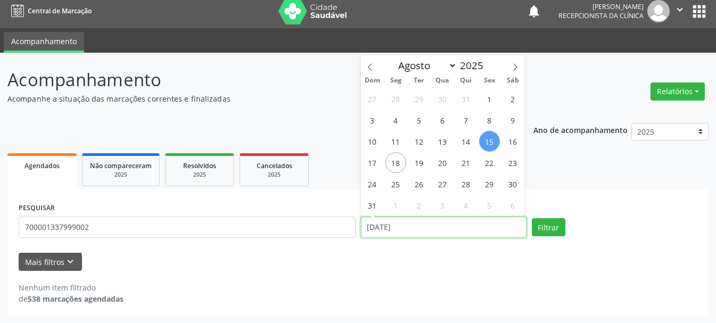
click at [425, 231] on input "[DATE]" at bounding box center [444, 227] width 166 height 21
click at [493, 166] on span "22" at bounding box center [489, 162] width 21 height 21
type input "[DATE]"
click at [493, 166] on span "22" at bounding box center [489, 162] width 21 height 21
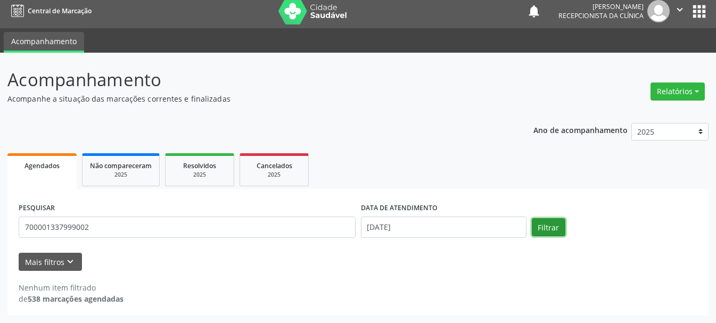
click at [537, 225] on button "Filtrar" at bounding box center [549, 227] width 34 height 18
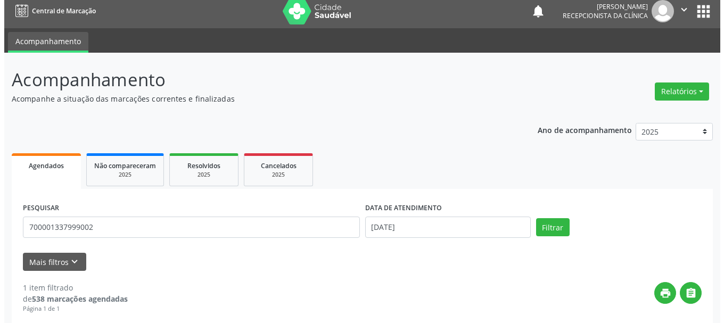
scroll to position [112, 0]
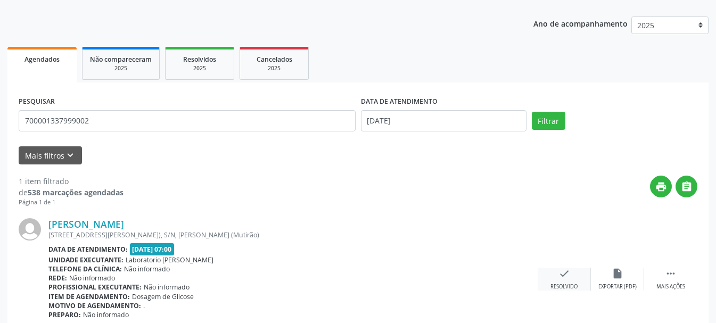
click at [569, 279] on icon "check" at bounding box center [565, 274] width 12 height 12
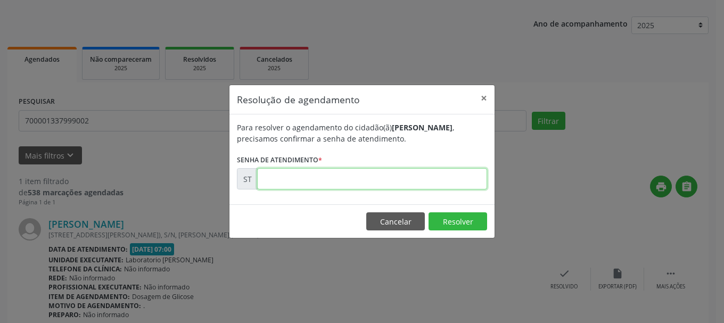
click at [381, 182] on input "text" at bounding box center [372, 178] width 230 height 21
type input "00016219"
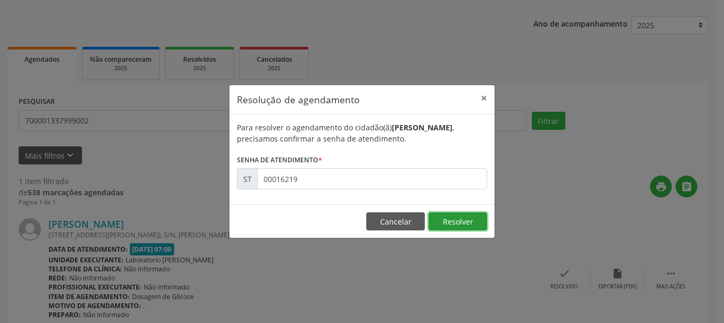
click at [460, 222] on button "Resolver" at bounding box center [458, 221] width 59 height 18
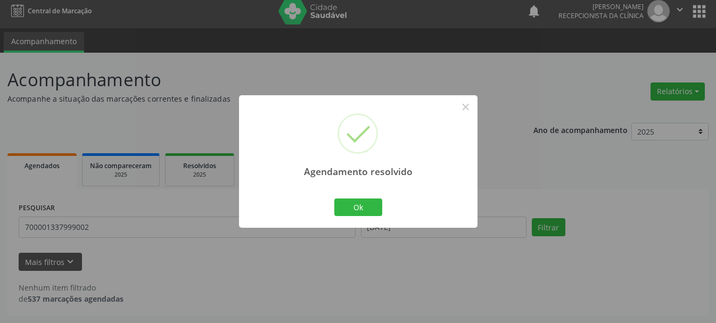
scroll to position [6, 0]
click at [355, 207] on button "Ok" at bounding box center [358, 208] width 48 height 18
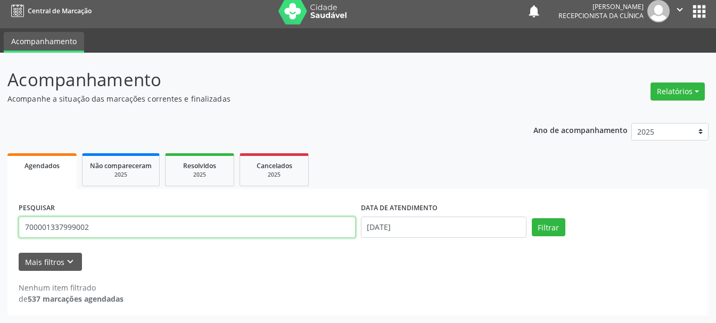
click at [317, 230] on input "700001337999002" at bounding box center [187, 227] width 337 height 21
type input "7"
type input "898006326177105"
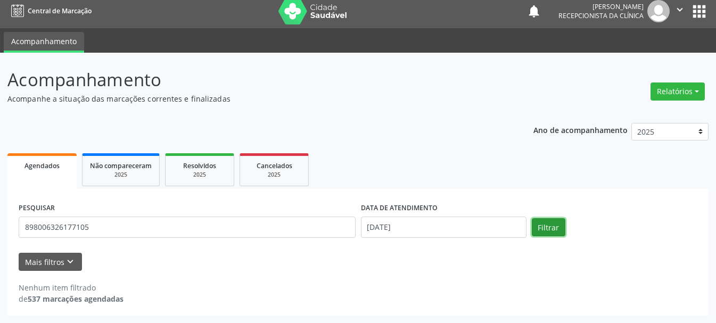
click at [549, 227] on button "Filtrar" at bounding box center [549, 227] width 34 height 18
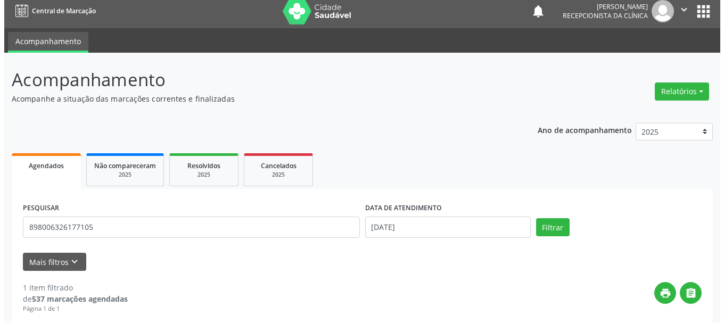
scroll to position [159, 0]
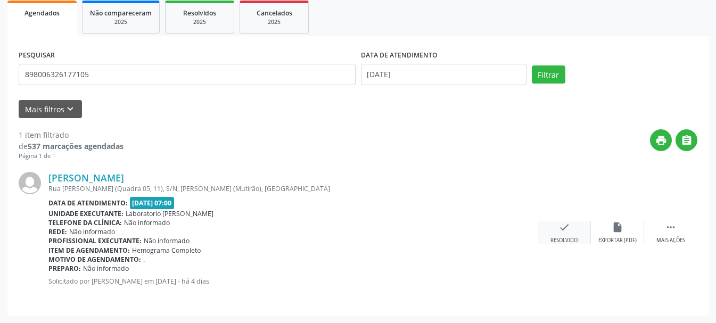
click at [564, 228] on icon "check" at bounding box center [565, 228] width 12 height 12
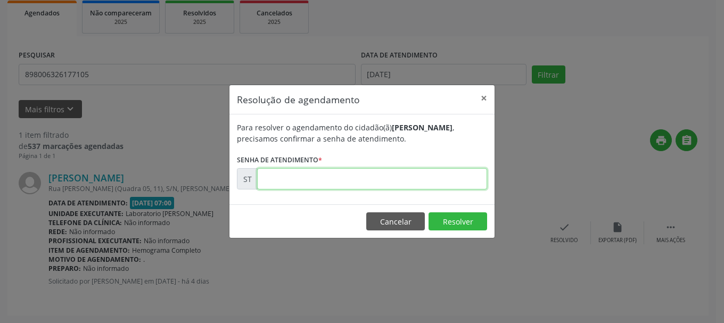
click at [403, 185] on input "text" at bounding box center [372, 178] width 230 height 21
type input "00016215"
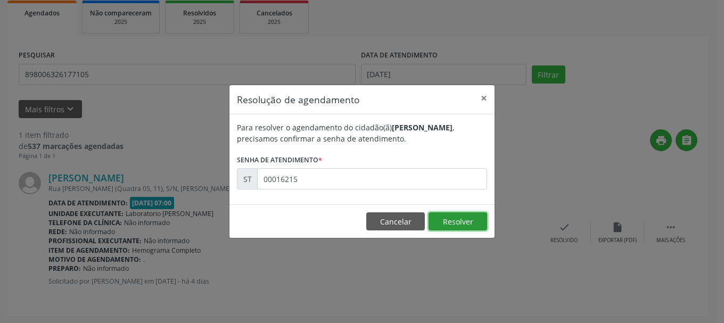
click at [462, 226] on button "Resolver" at bounding box center [458, 221] width 59 height 18
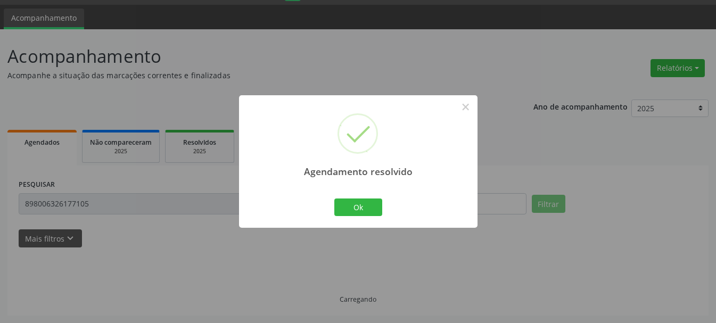
scroll to position [6, 0]
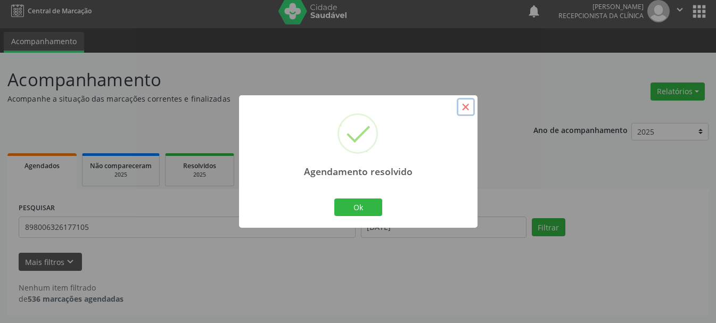
click at [467, 102] on button "×" at bounding box center [466, 107] width 18 height 18
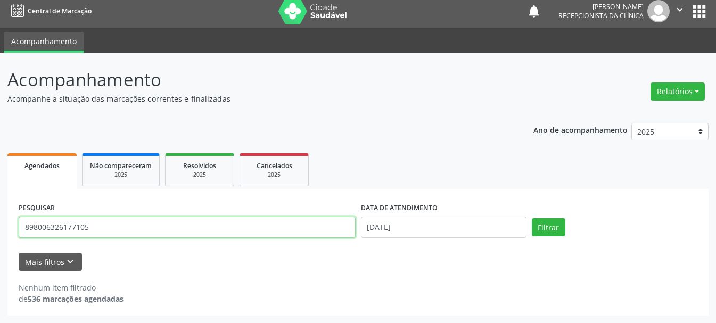
click at [125, 226] on input "898006326177105" at bounding box center [187, 227] width 337 height 21
click at [247, 230] on input "898006326177105" at bounding box center [187, 227] width 337 height 21
type input "8"
type input "707805645393710"
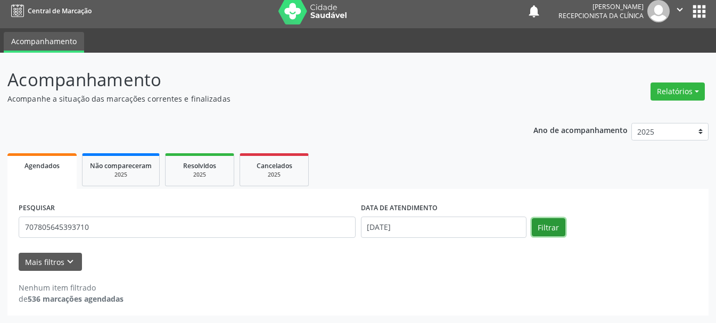
click at [557, 227] on button "Filtrar" at bounding box center [549, 227] width 34 height 18
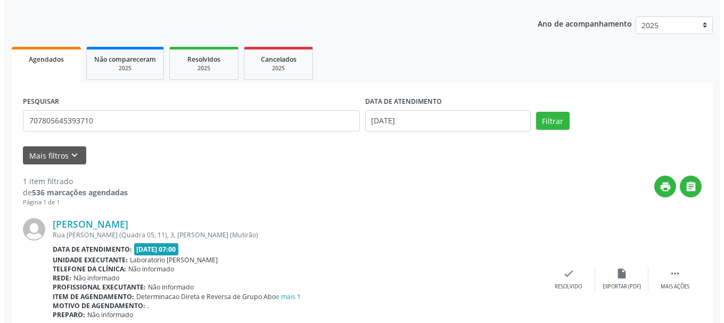
scroll to position [159, 0]
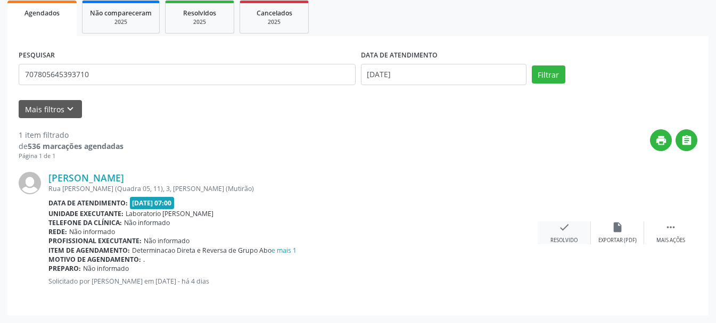
click at [565, 241] on div "Resolvido" at bounding box center [564, 240] width 27 height 7
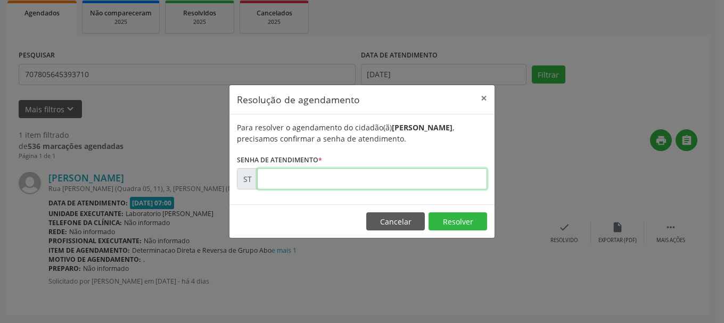
click at [369, 184] on input "text" at bounding box center [372, 178] width 230 height 21
type input "00016213"
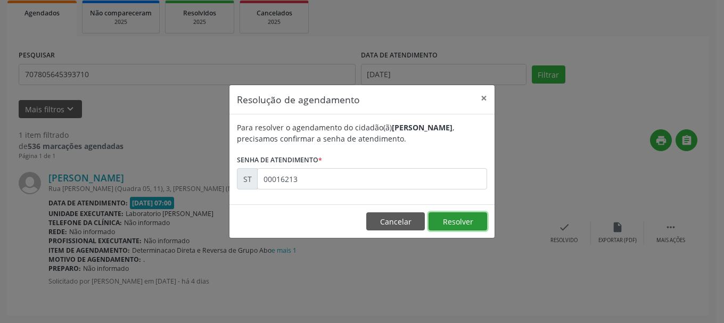
click at [471, 217] on button "Resolver" at bounding box center [458, 221] width 59 height 18
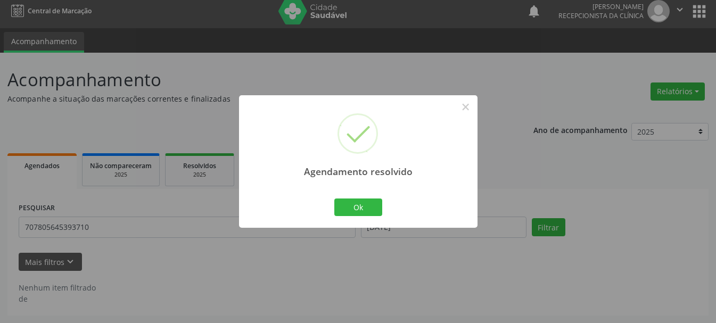
scroll to position [6, 0]
click at [354, 211] on button "Ok" at bounding box center [358, 208] width 48 height 18
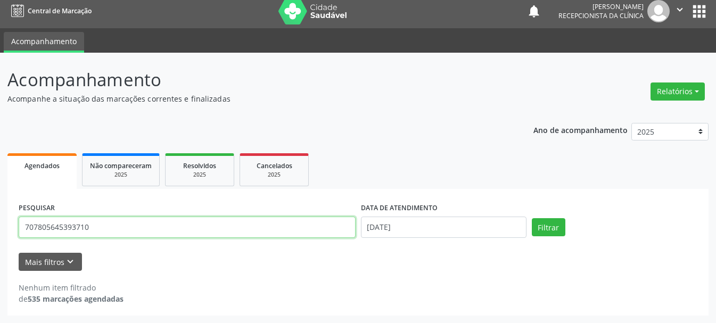
click at [296, 229] on input "707805645393710" at bounding box center [187, 227] width 337 height 21
type input "7"
type input "209278337130002"
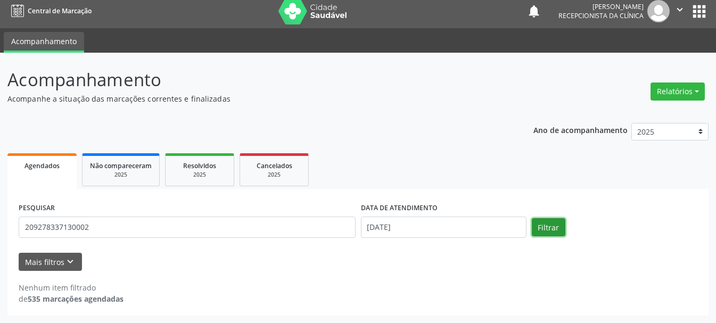
click at [549, 232] on button "Filtrar" at bounding box center [549, 227] width 34 height 18
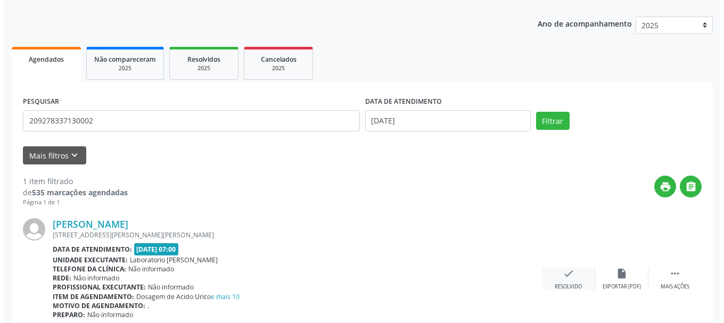
scroll to position [159, 0]
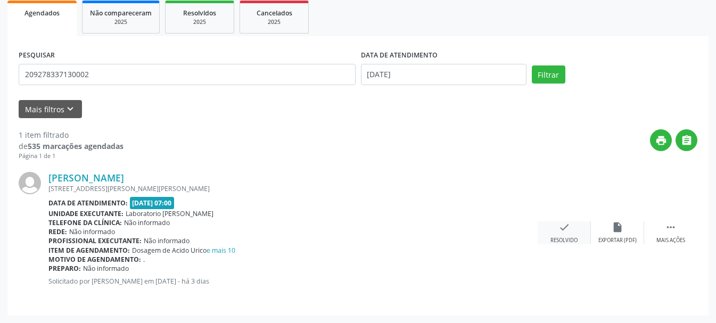
click at [560, 232] on icon "check" at bounding box center [565, 228] width 12 height 12
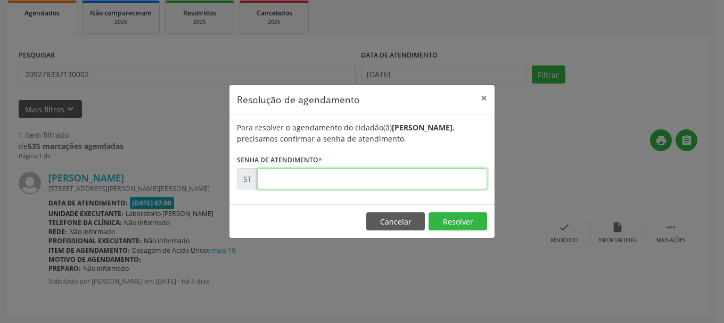
click at [373, 185] on input "text" at bounding box center [372, 178] width 230 height 21
type input "00016335"
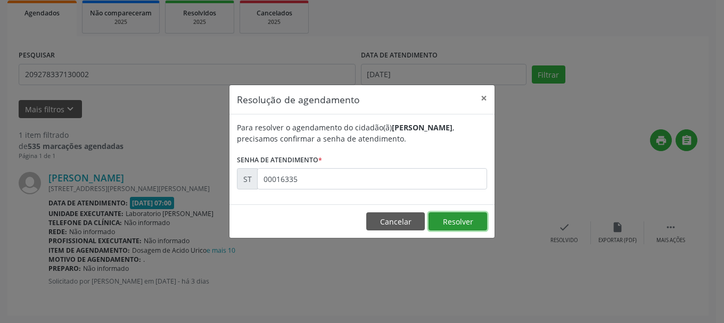
click at [466, 225] on button "Resolver" at bounding box center [458, 221] width 59 height 18
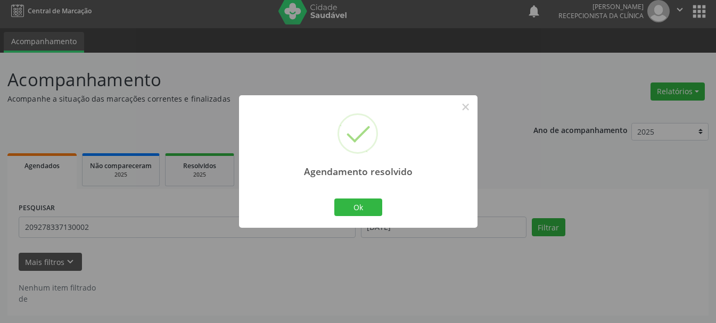
scroll to position [6, 0]
click at [362, 211] on button "Ok" at bounding box center [358, 208] width 48 height 18
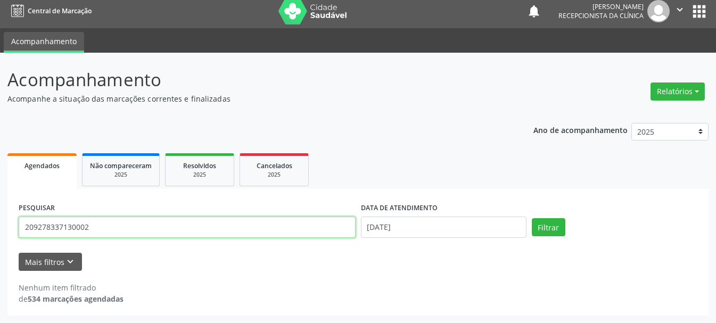
click at [195, 233] on input "209278337130002" at bounding box center [187, 227] width 337 height 21
type input "2"
type input "898003417727075"
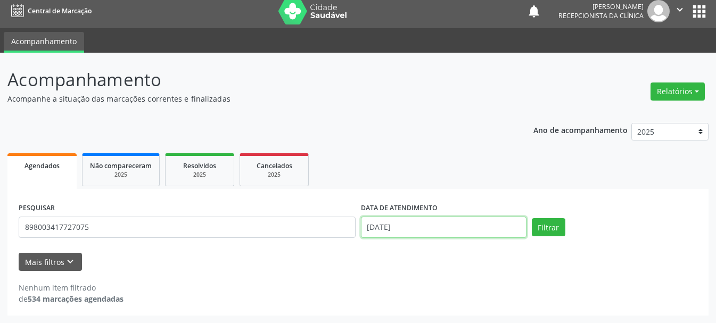
click at [440, 227] on input "[DATE]" at bounding box center [444, 227] width 166 height 21
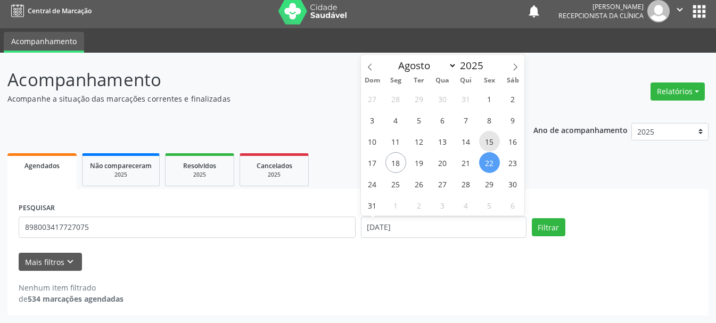
click at [496, 138] on span "15" at bounding box center [489, 141] width 21 height 21
type input "[DATE]"
click at [496, 138] on span "15" at bounding box center [489, 141] width 21 height 21
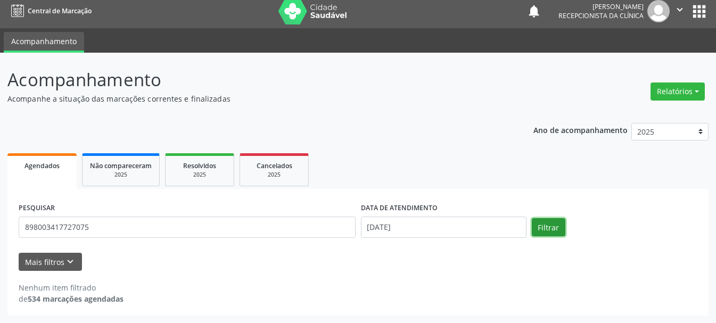
click at [556, 230] on button "Filtrar" at bounding box center [549, 227] width 34 height 18
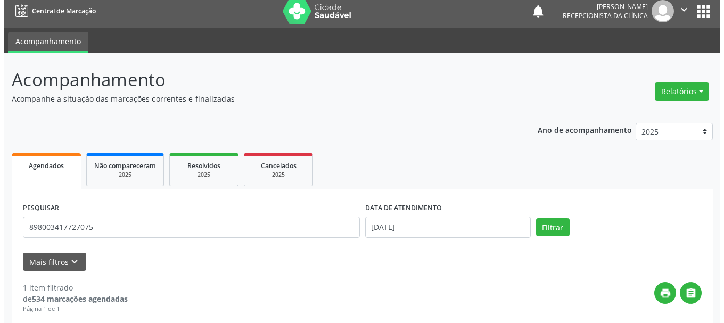
scroll to position [159, 0]
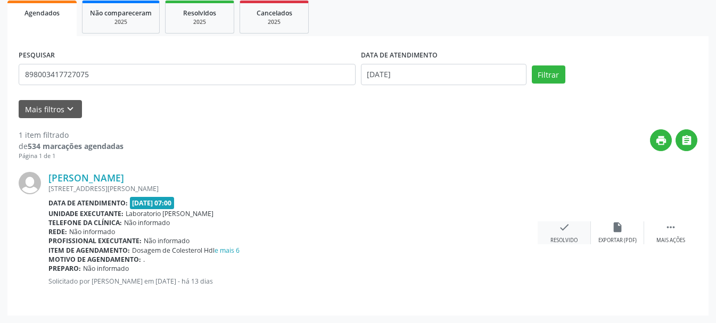
click at [559, 229] on icon "check" at bounding box center [565, 228] width 12 height 12
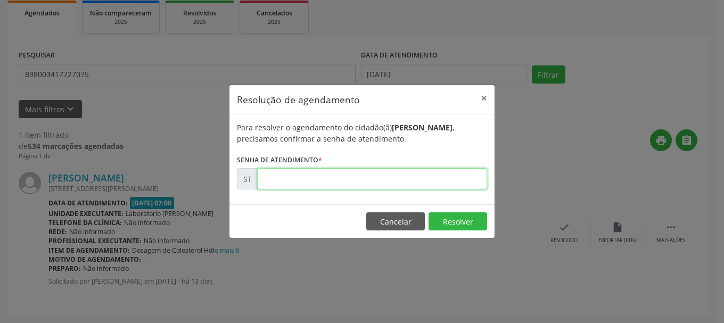
click at [334, 174] on input "text" at bounding box center [372, 178] width 230 height 21
type input "00015041"
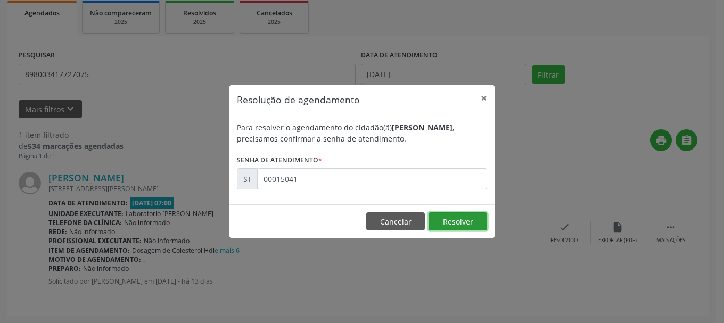
click at [462, 220] on button "Resolver" at bounding box center [458, 221] width 59 height 18
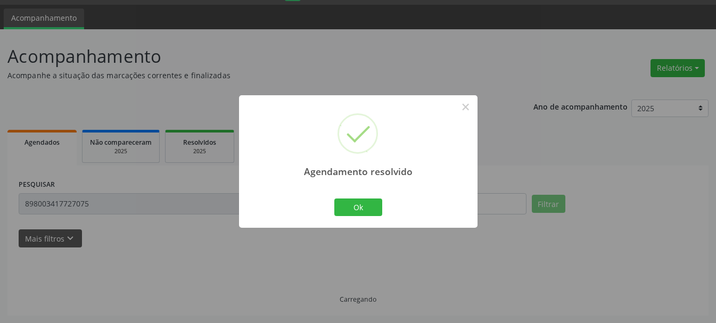
scroll to position [6, 0]
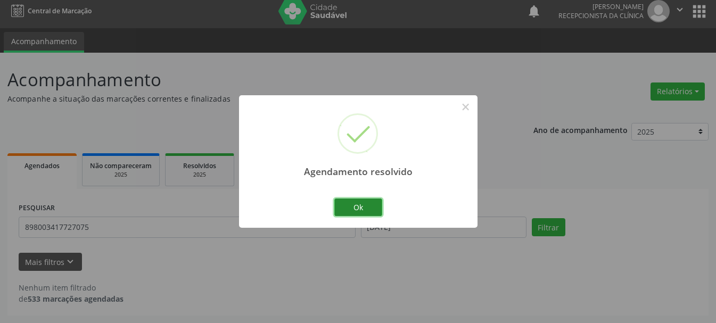
click at [367, 207] on button "Ok" at bounding box center [358, 208] width 48 height 18
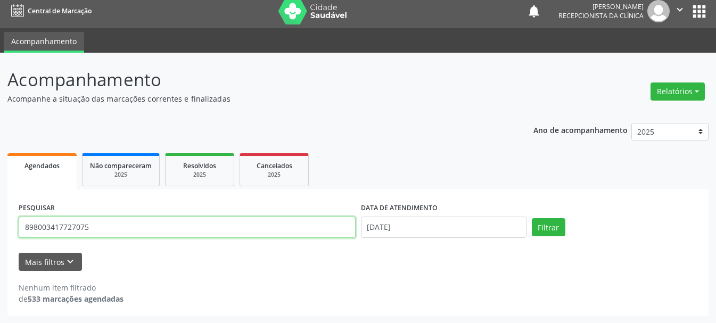
click at [159, 230] on input "898003417727075" at bounding box center [187, 227] width 337 height 21
click at [209, 226] on input "898003417727075" at bounding box center [187, 227] width 337 height 21
